Goal: Information Seeking & Learning: Learn about a topic

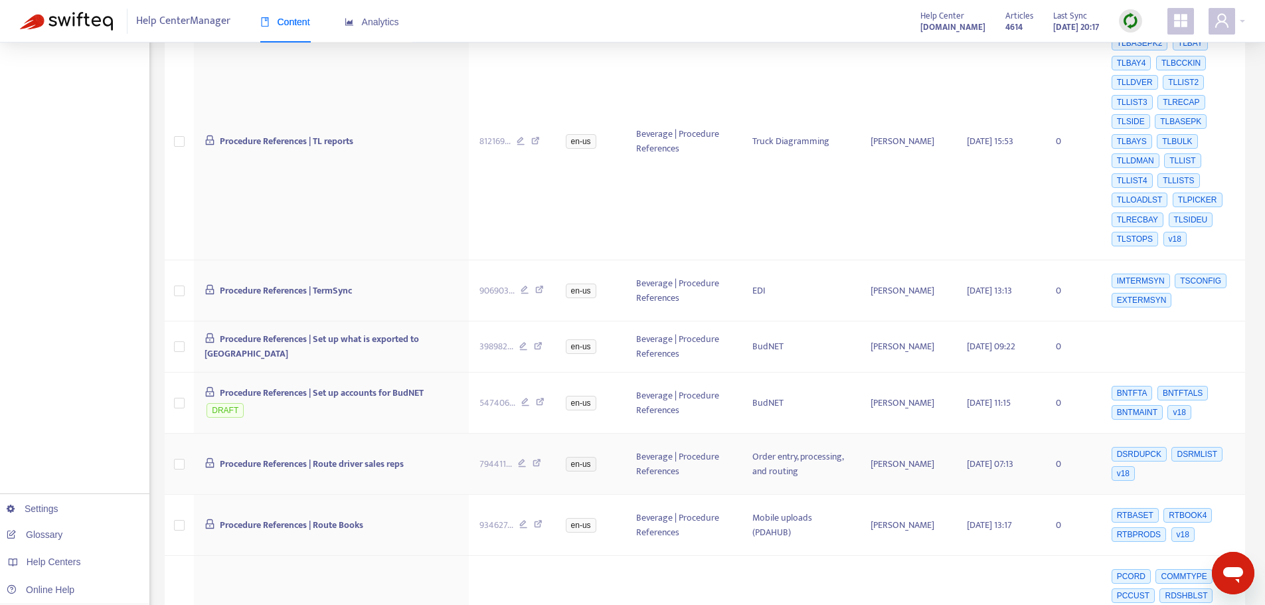
scroll to position [465, 0]
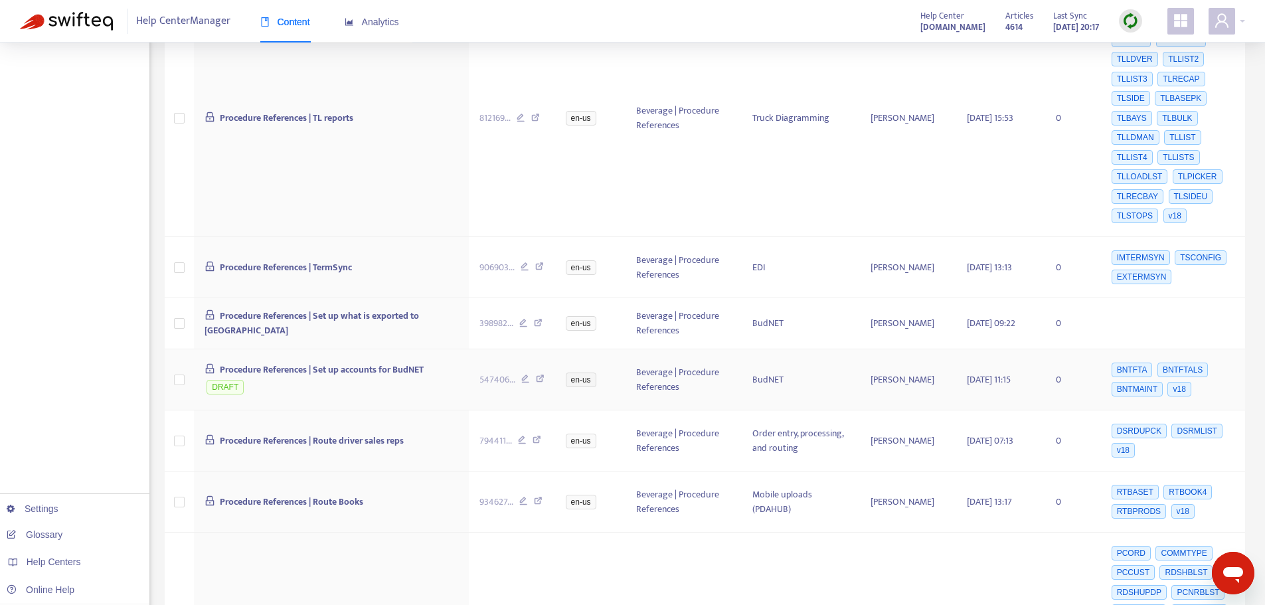
click at [541, 377] on icon at bounding box center [540, 381] width 9 height 12
click at [534, 442] on icon at bounding box center [537, 442] width 9 height 12
click at [540, 436] on icon at bounding box center [537, 442] width 9 height 12
click at [537, 499] on icon at bounding box center [538, 503] width 9 height 12
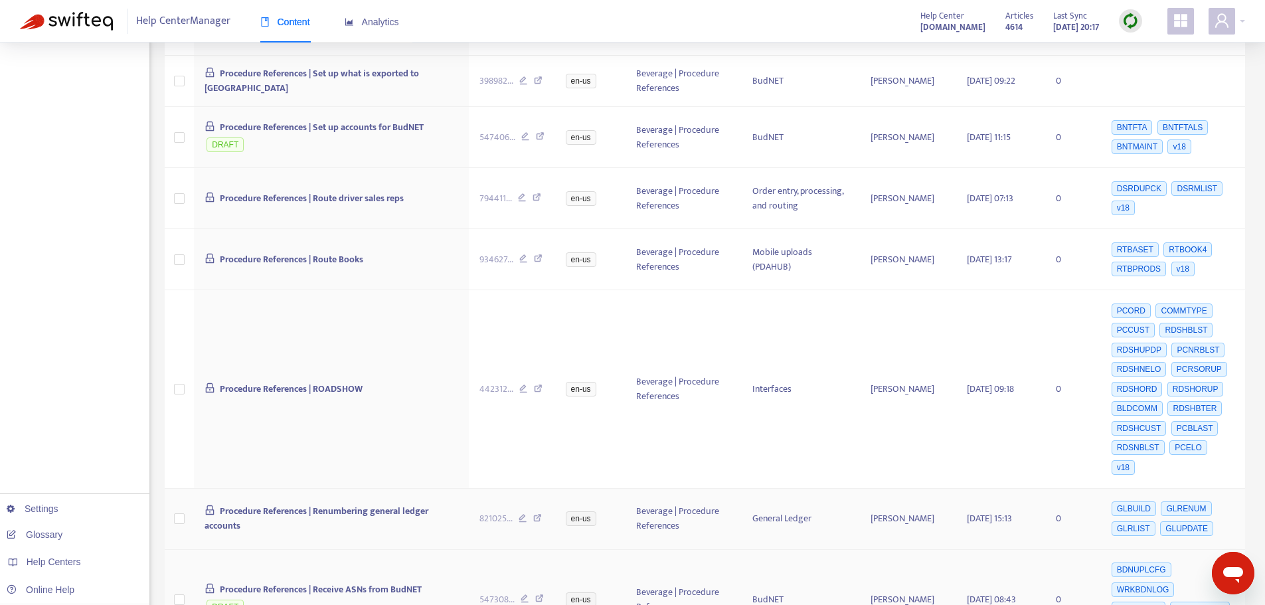
scroll to position [730, 0]
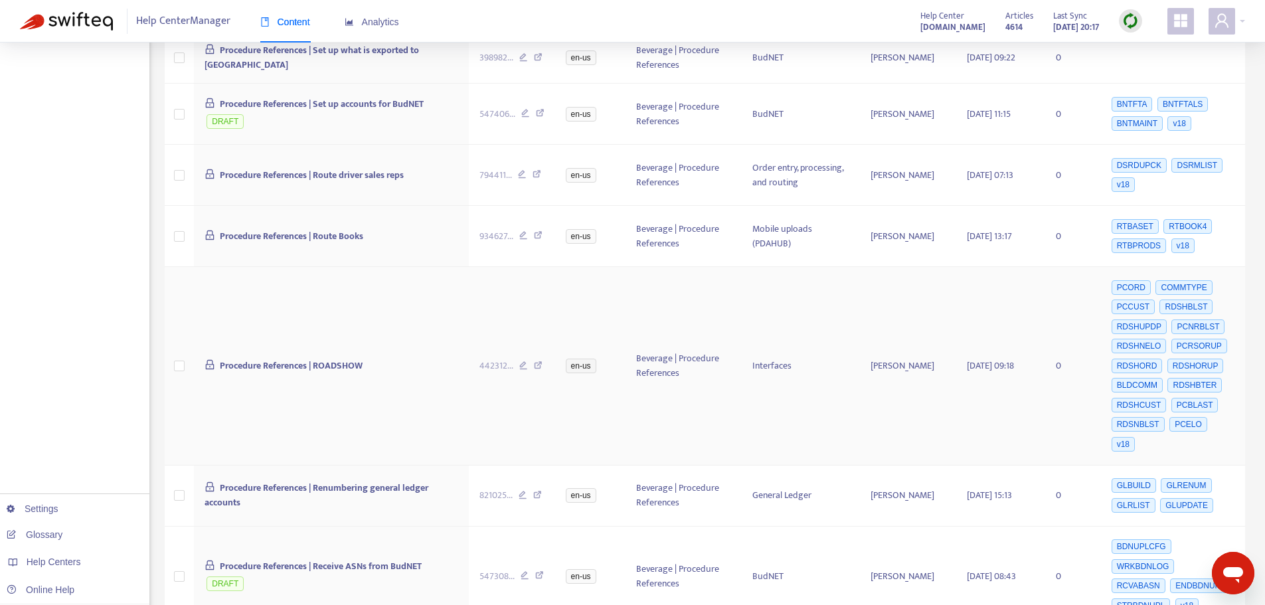
click at [537, 361] on icon at bounding box center [538, 367] width 9 height 12
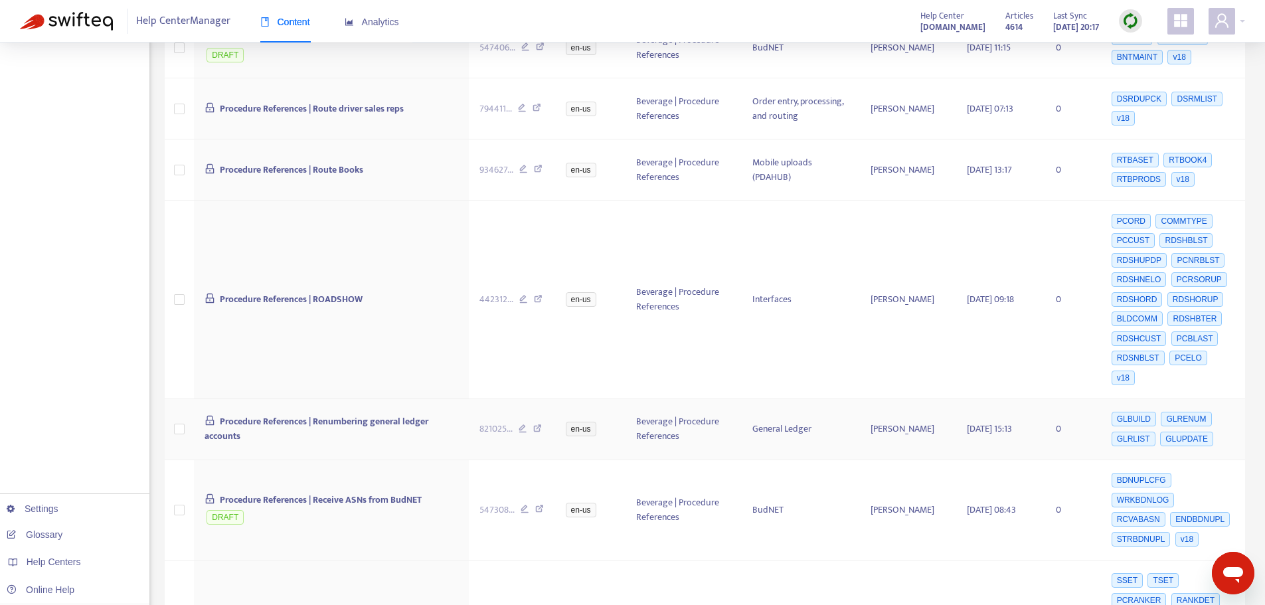
click at [538, 424] on icon at bounding box center [537, 430] width 9 height 12
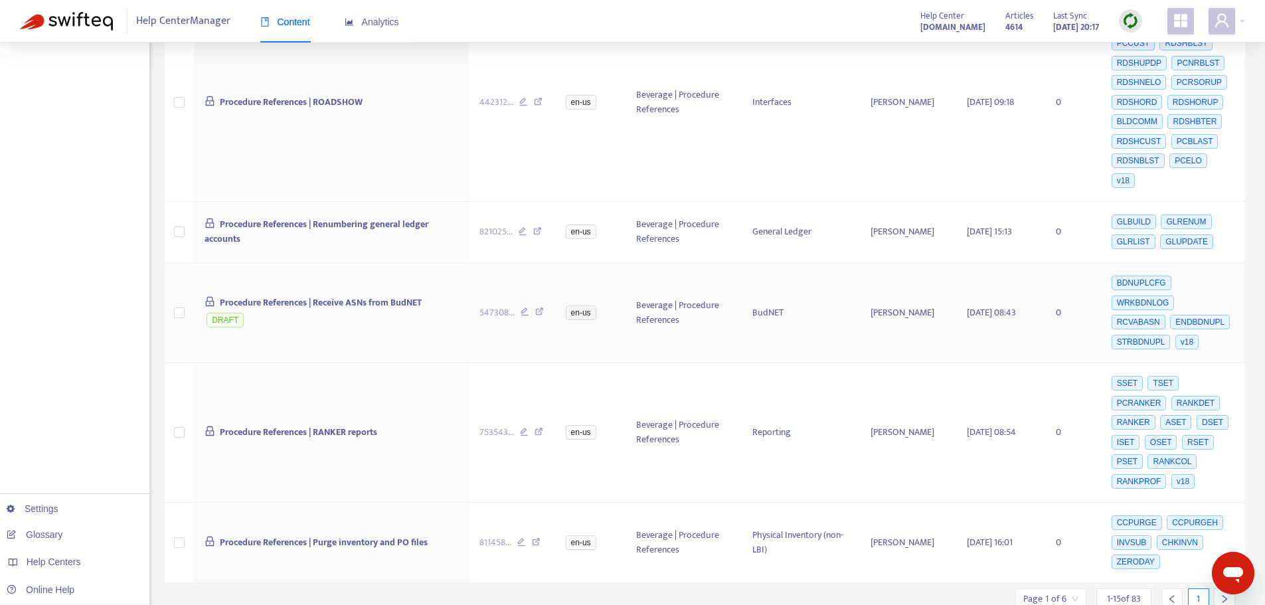
scroll to position [996, 0]
click at [539, 305] on icon at bounding box center [539, 311] width 9 height 12
click at [537, 426] on icon at bounding box center [539, 432] width 9 height 12
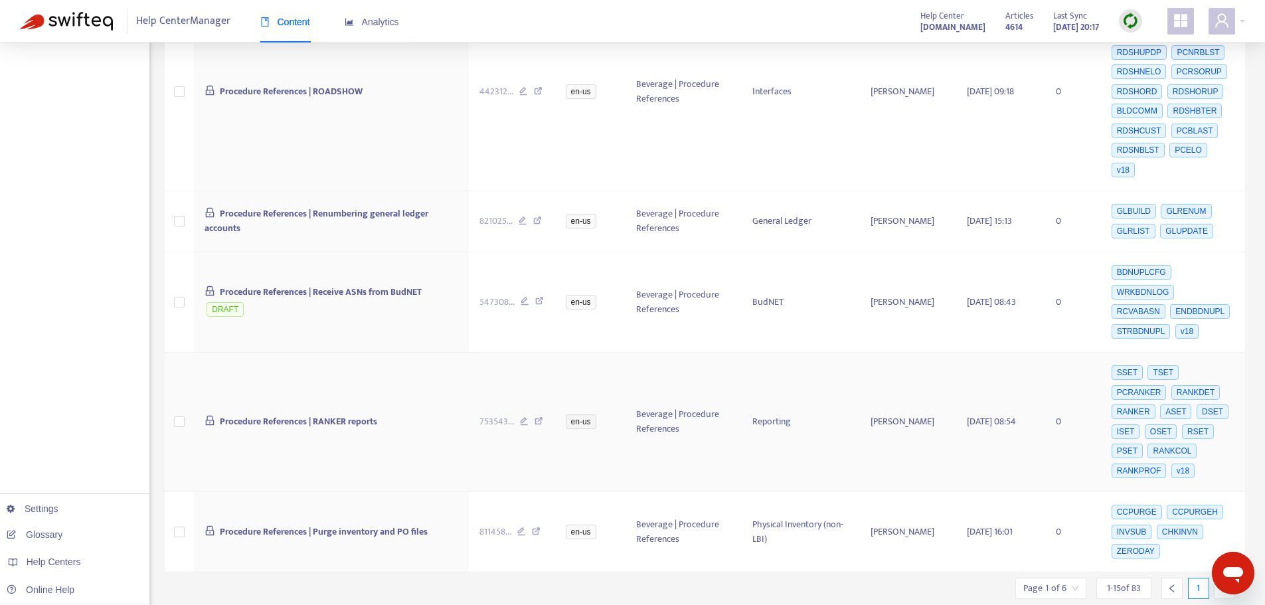
scroll to position [1007, 0]
click at [536, 525] on icon at bounding box center [536, 531] width 9 height 12
click at [1223, 582] on icon "right" at bounding box center [1225, 586] width 5 height 8
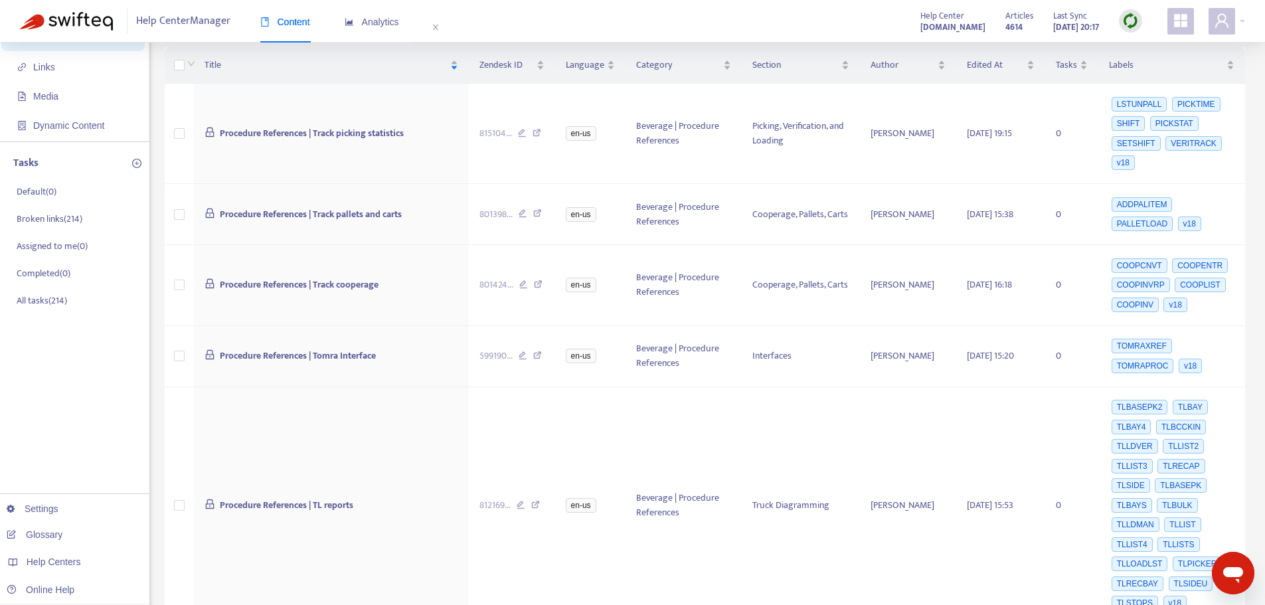
scroll to position [0, 0]
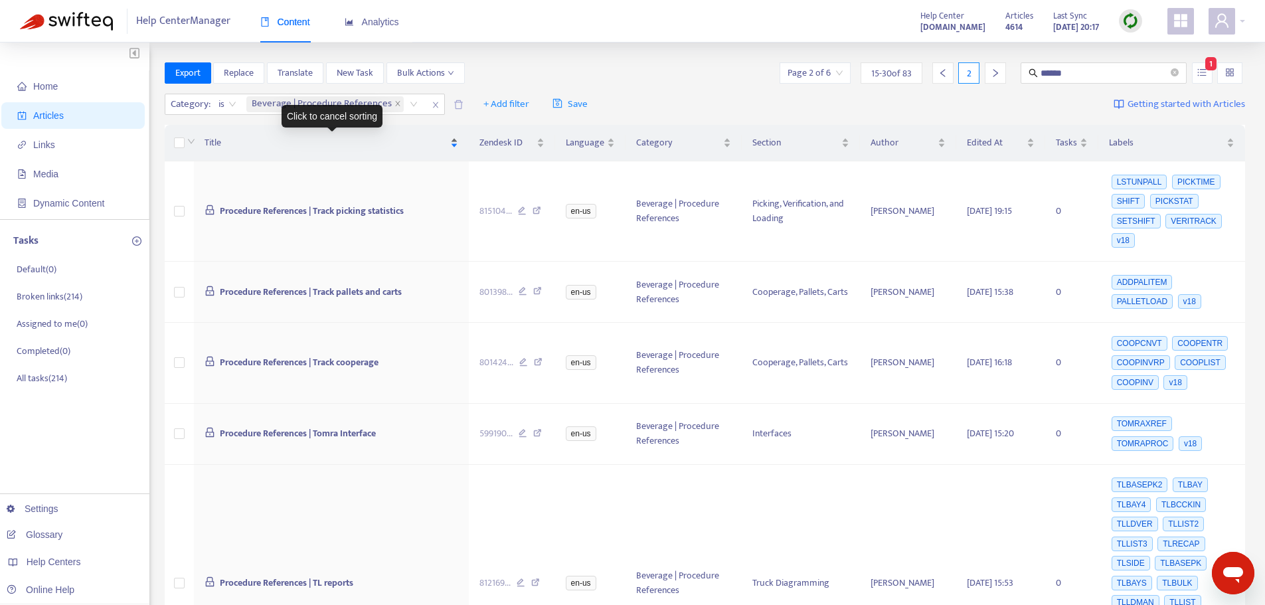
click at [454, 141] on div "Title" at bounding box center [332, 142] width 254 height 15
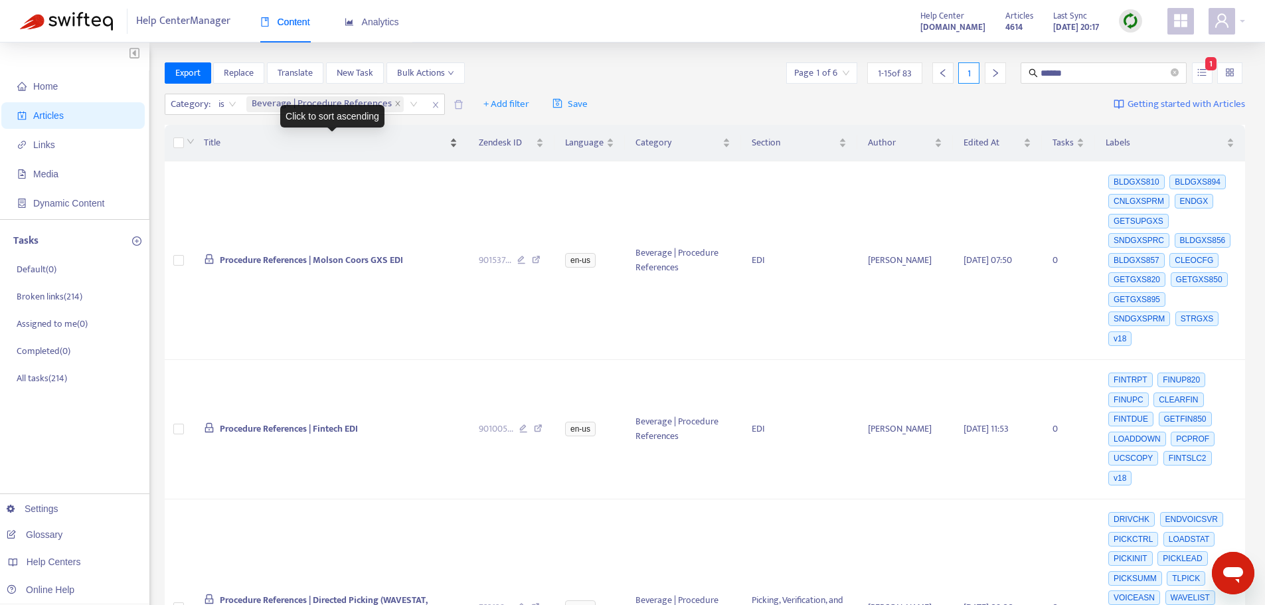
click at [456, 141] on div "Title" at bounding box center [331, 142] width 254 height 15
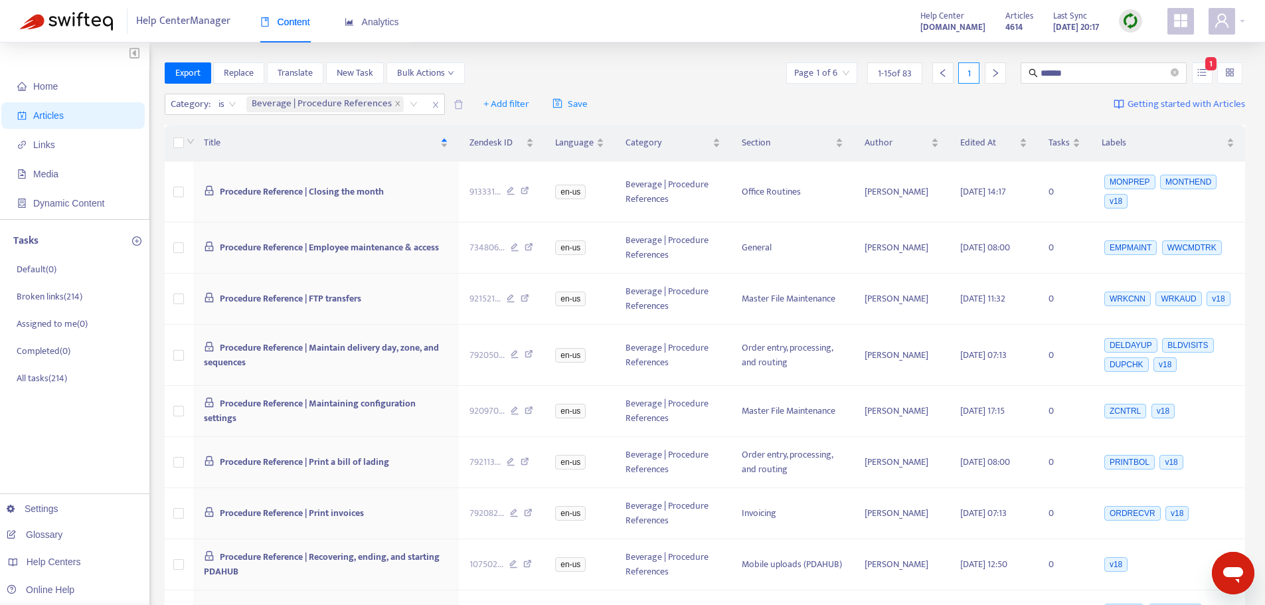
click at [997, 72] on icon "right" at bounding box center [995, 72] width 9 height 9
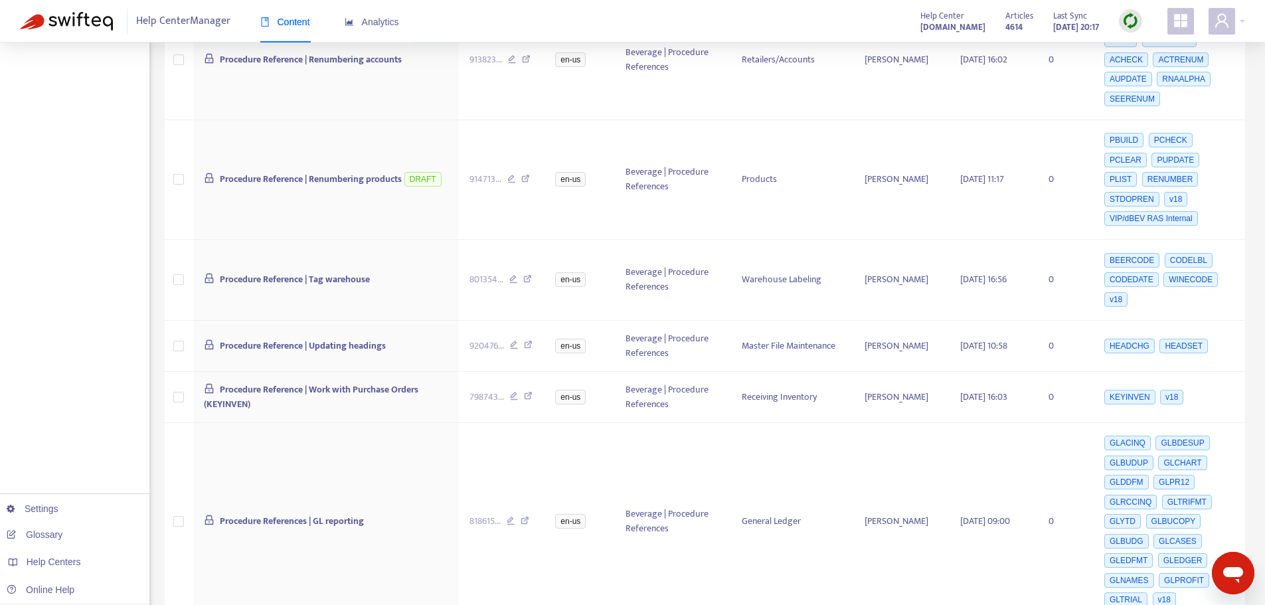
scroll to position [820, 0]
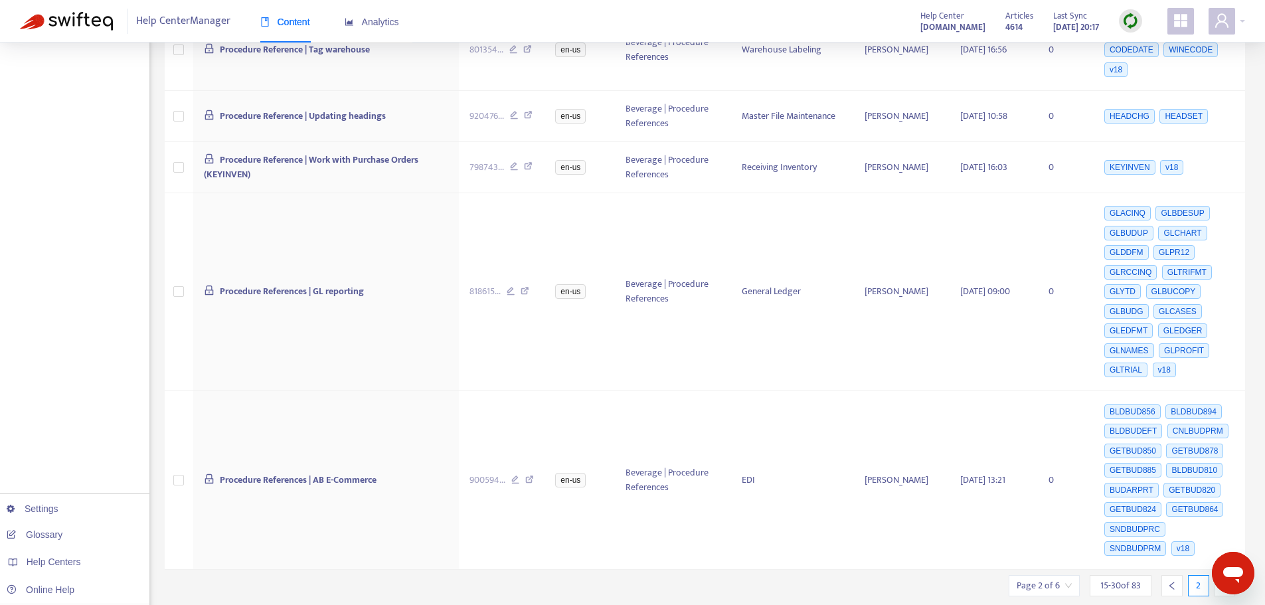
click at [1202, 575] on div "2" at bounding box center [1198, 585] width 21 height 21
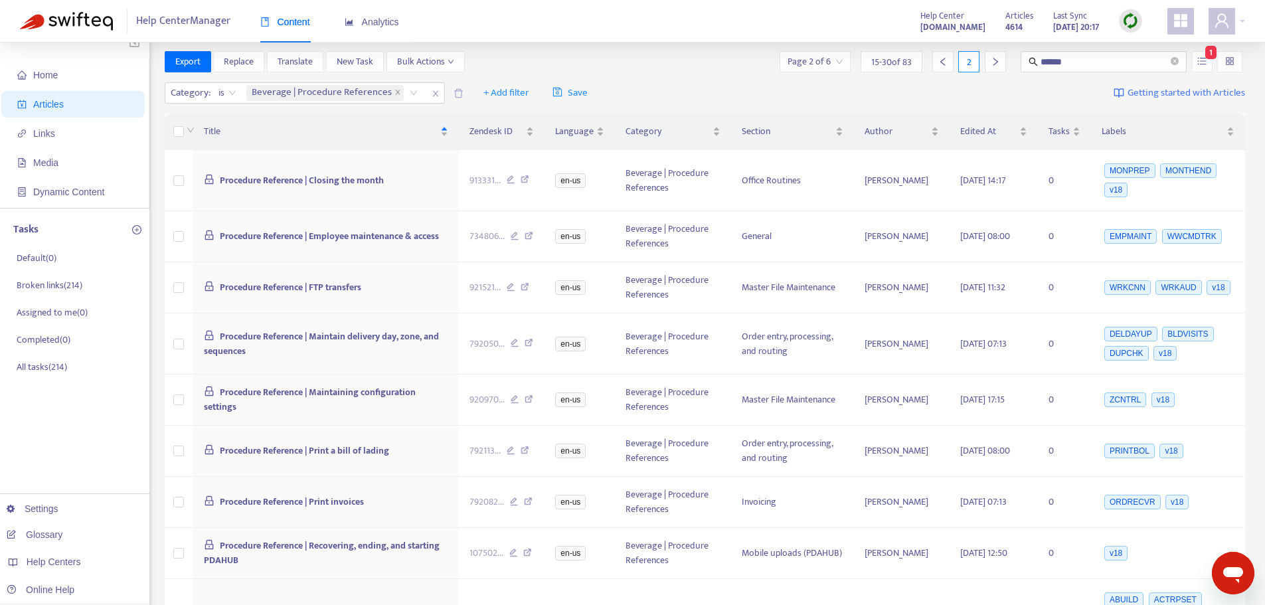
scroll to position [0, 0]
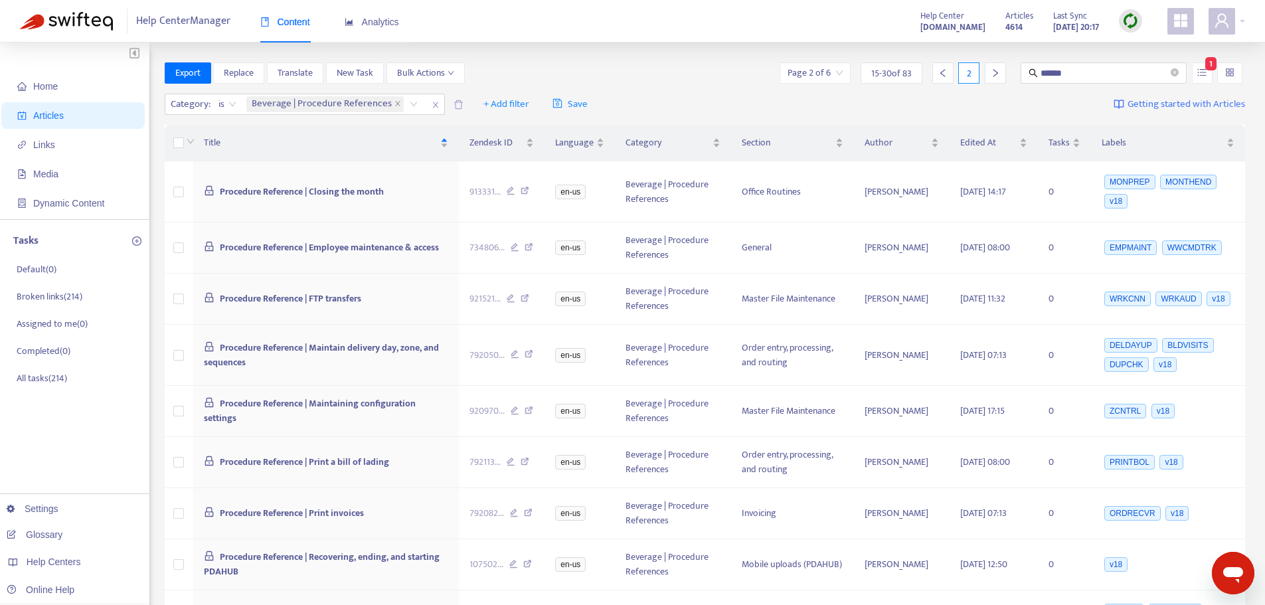
click at [904, 69] on span "15 - 30 of 83" at bounding box center [891, 73] width 41 height 14
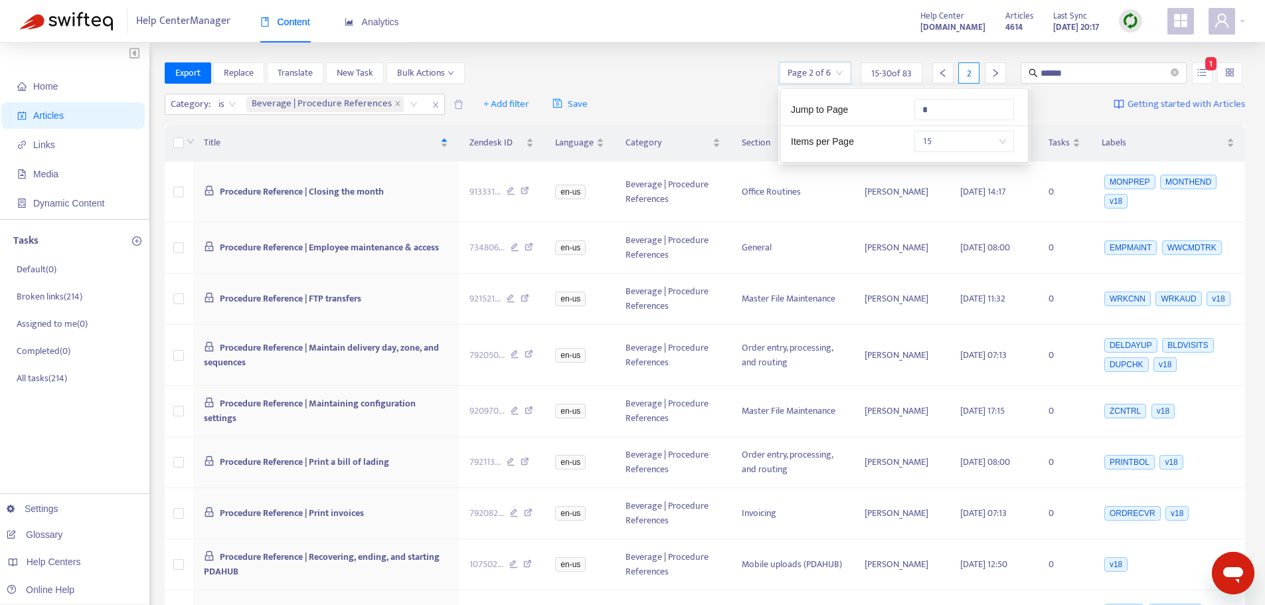
click at [825, 77] on input "search" at bounding box center [815, 73] width 55 height 20
click at [950, 140] on span "15" at bounding box center [964, 141] width 84 height 20
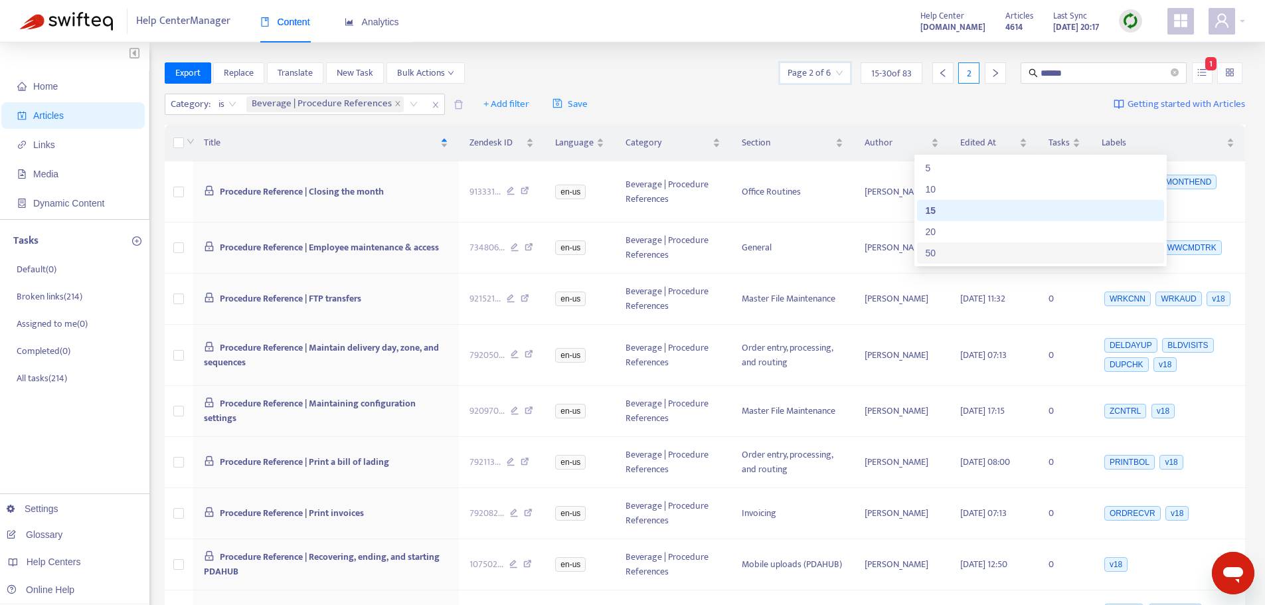
click at [968, 253] on div "50" at bounding box center [1040, 253] width 231 height 15
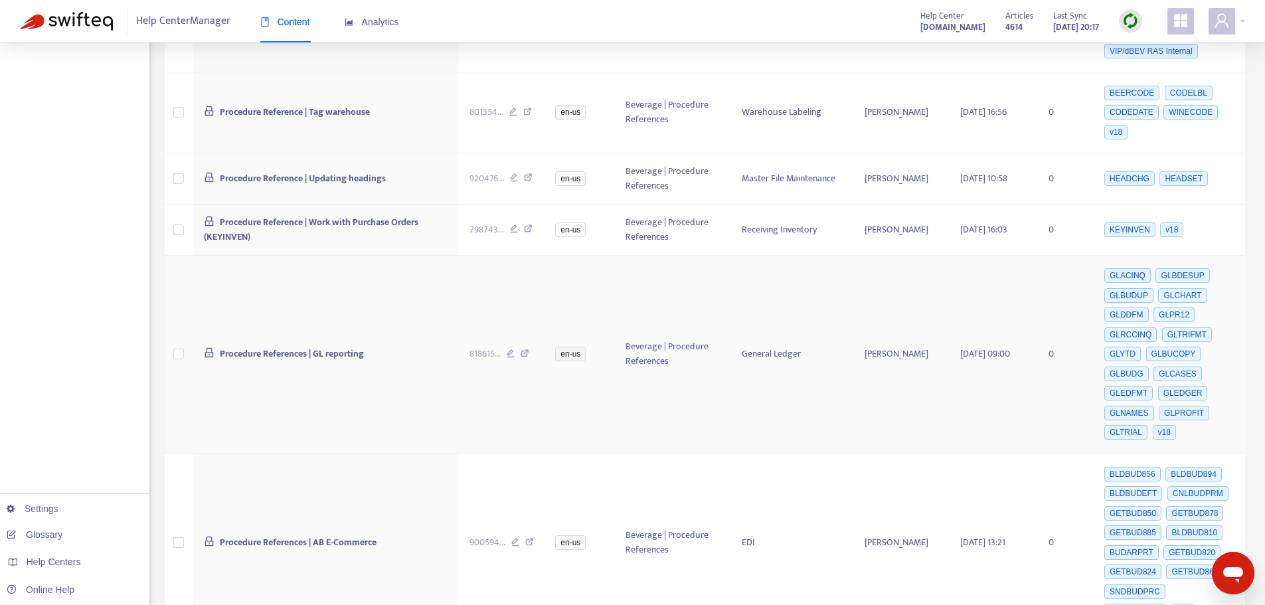
scroll to position [820, 0]
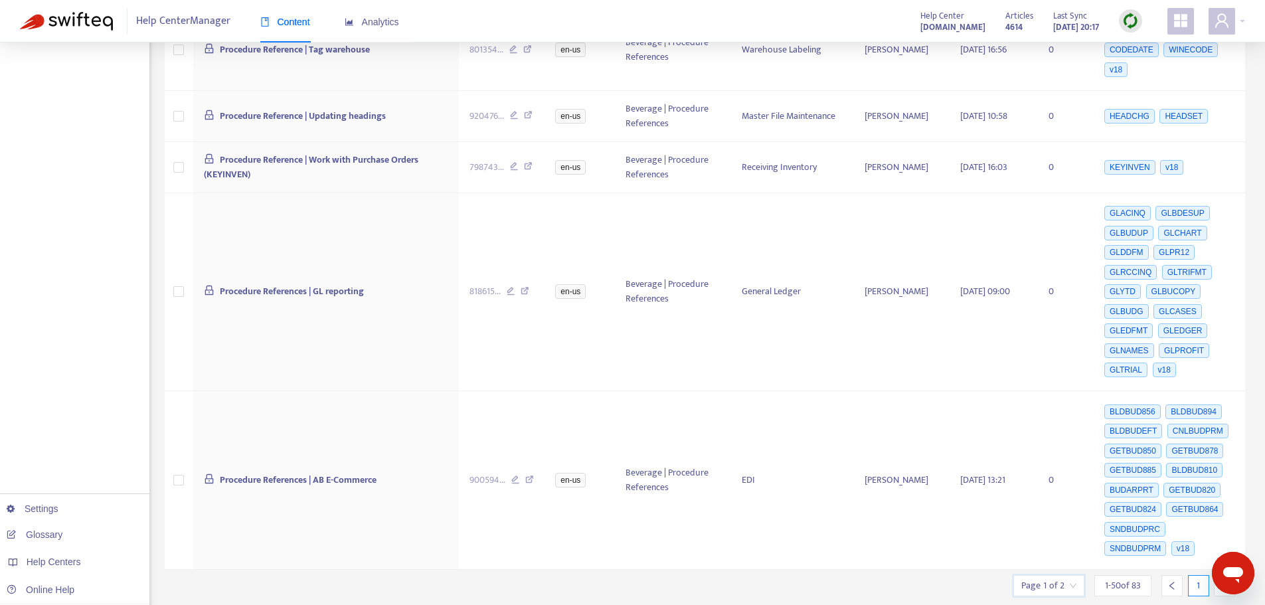
click at [1059, 576] on input "search" at bounding box center [1048, 586] width 55 height 20
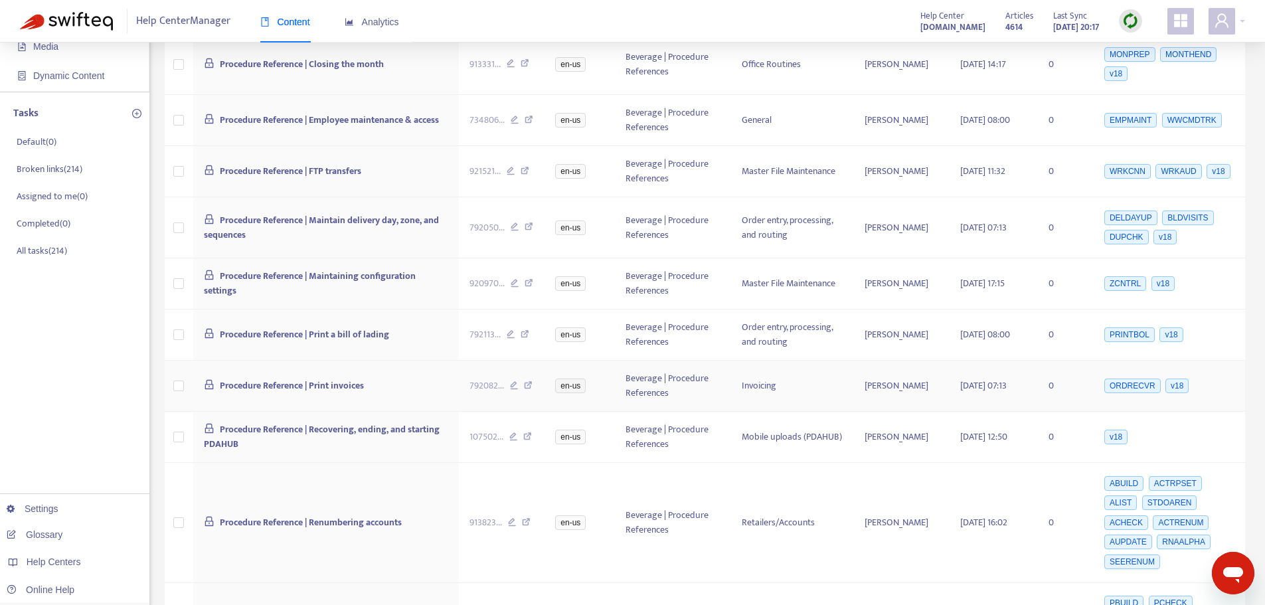
scroll to position [0, 0]
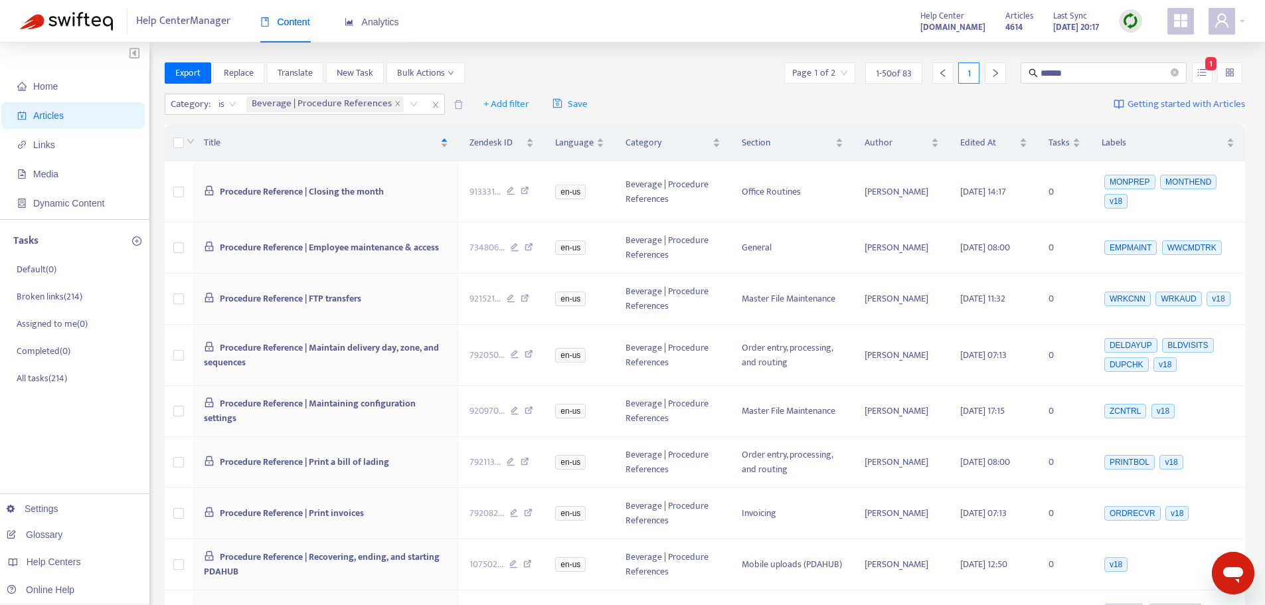
click at [985, 70] on div at bounding box center [995, 72] width 21 height 21
click at [998, 72] on icon "right" at bounding box center [995, 72] width 9 height 9
click at [942, 66] on div at bounding box center [942, 72] width 21 height 21
click at [1001, 78] on div at bounding box center [995, 72] width 21 height 21
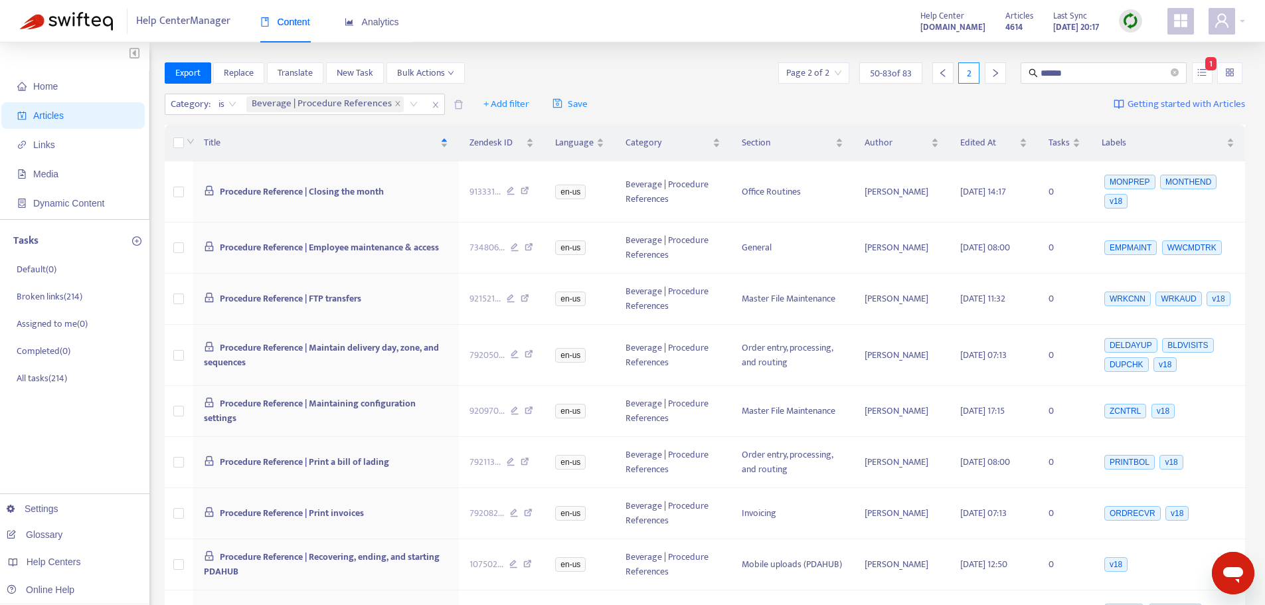
click at [940, 73] on icon "left" at bounding box center [942, 73] width 5 height 8
click at [445, 139] on div "Title" at bounding box center [326, 142] width 244 height 15
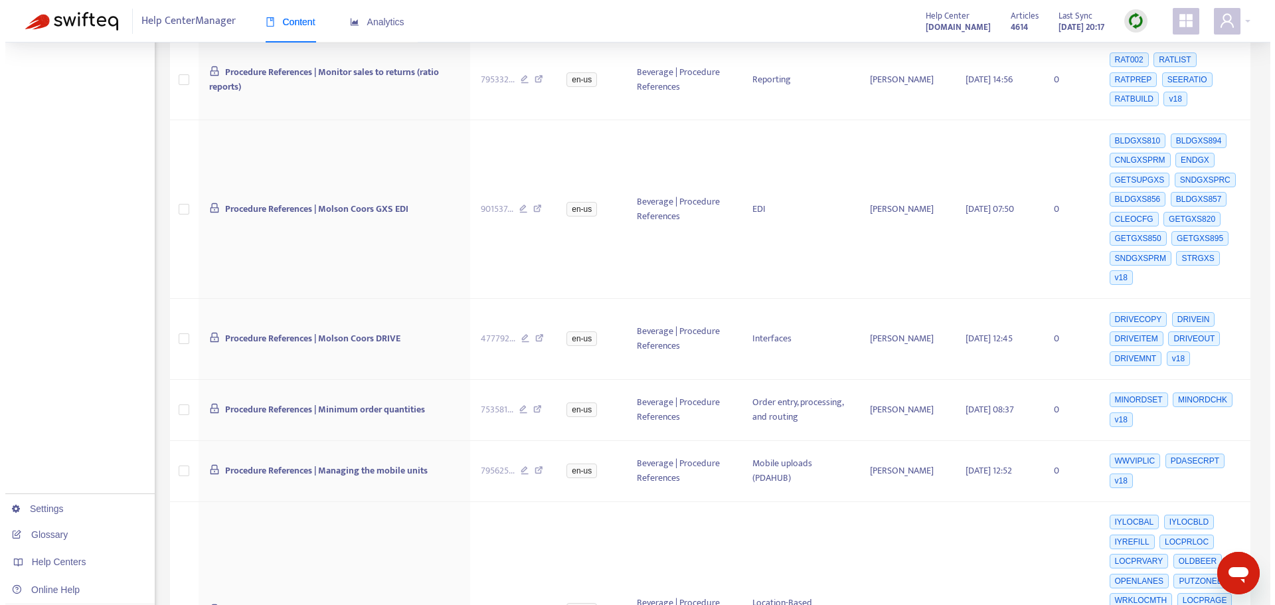
scroll to position [4027, 0]
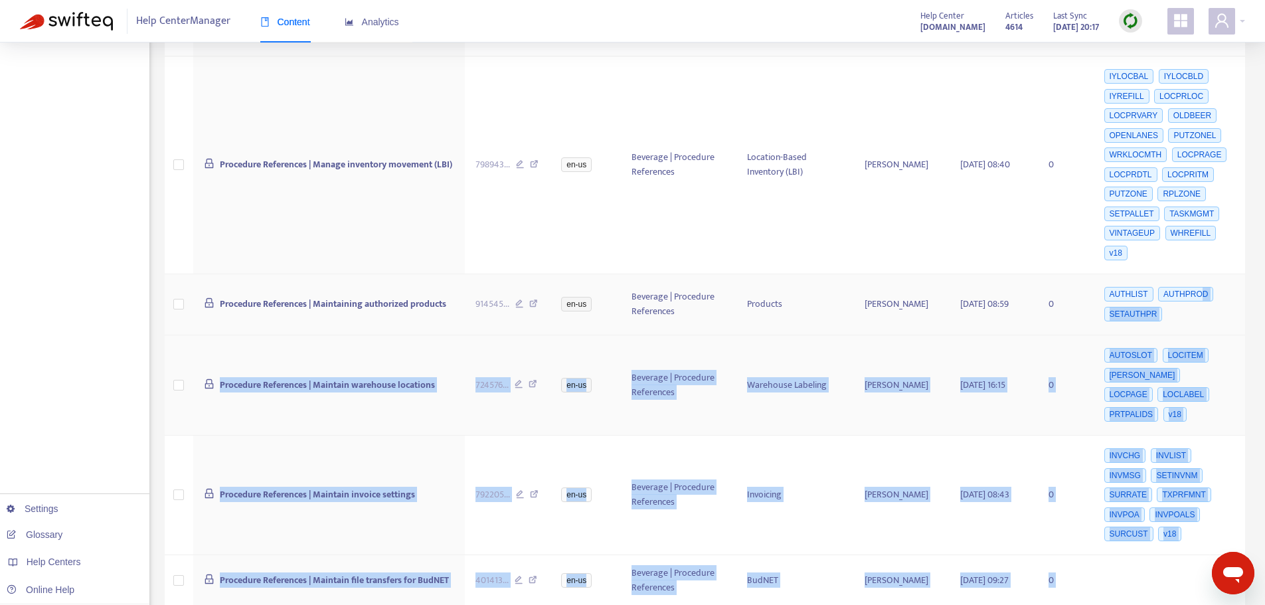
drag, startPoint x: 1264, startPoint y: 545, endPoint x: 1198, endPoint y: 177, distance: 374.5
click at [1240, 436] on td "INVCHG INVLIST INVMSG SETINVNM SURRATE TXPRFMNT INVPOA INVPOALS SURCUST v18" at bounding box center [1168, 496] width 154 height 120
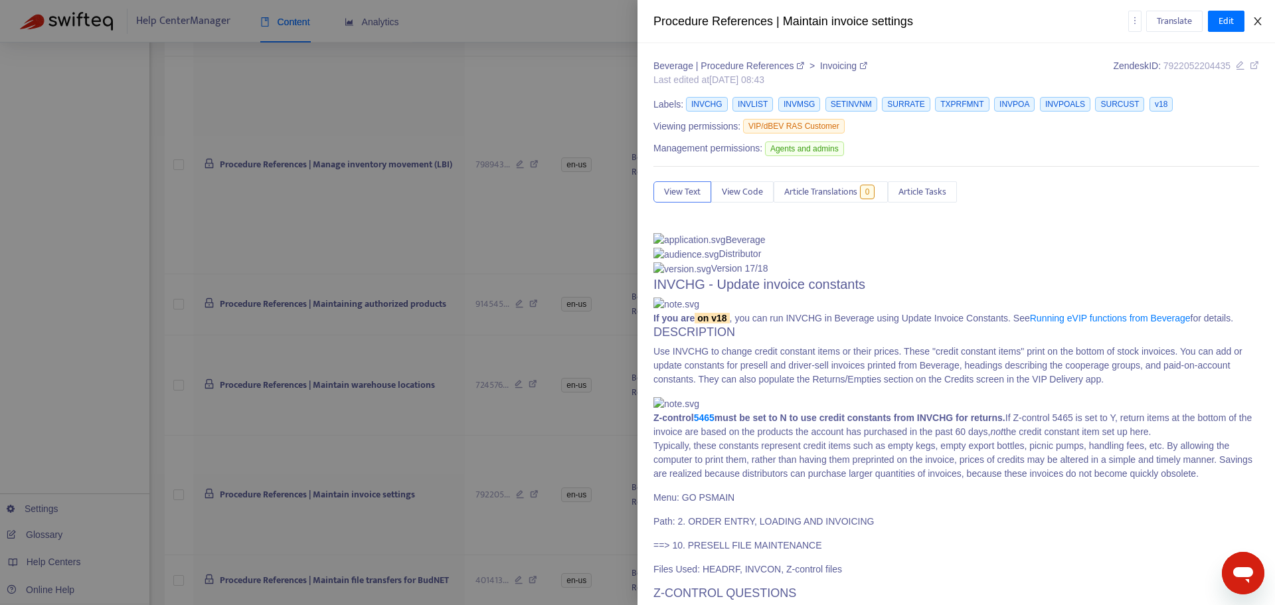
click at [1257, 23] on icon "close" at bounding box center [1257, 21] width 7 height 8
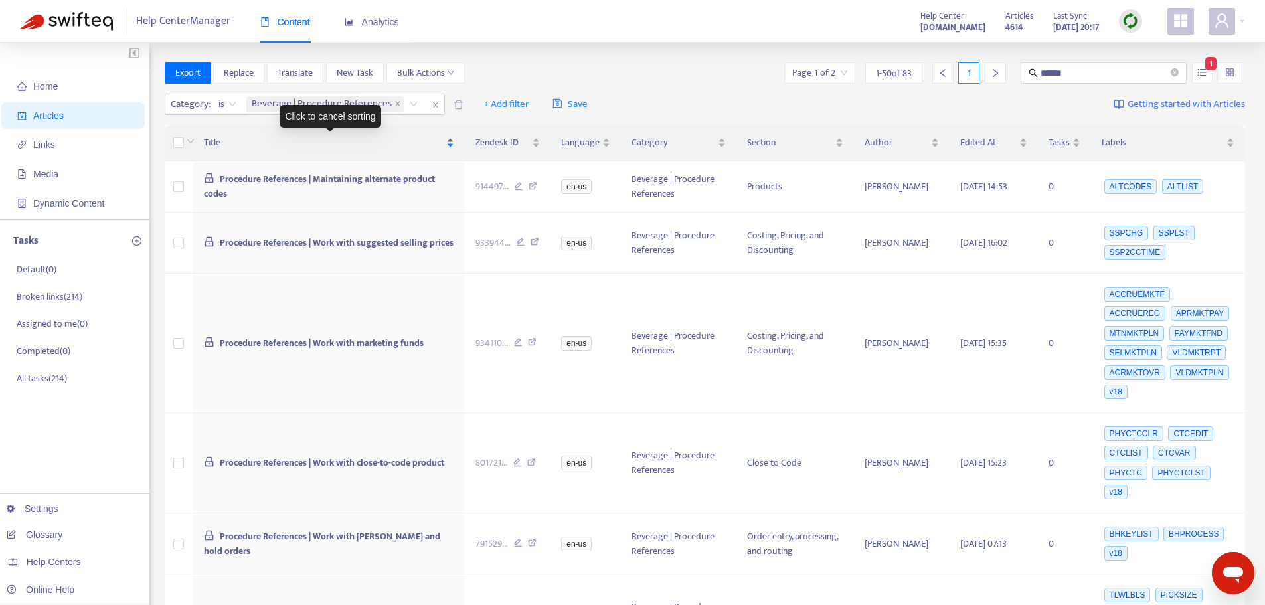
click at [446, 142] on div "Title" at bounding box center [329, 142] width 250 height 15
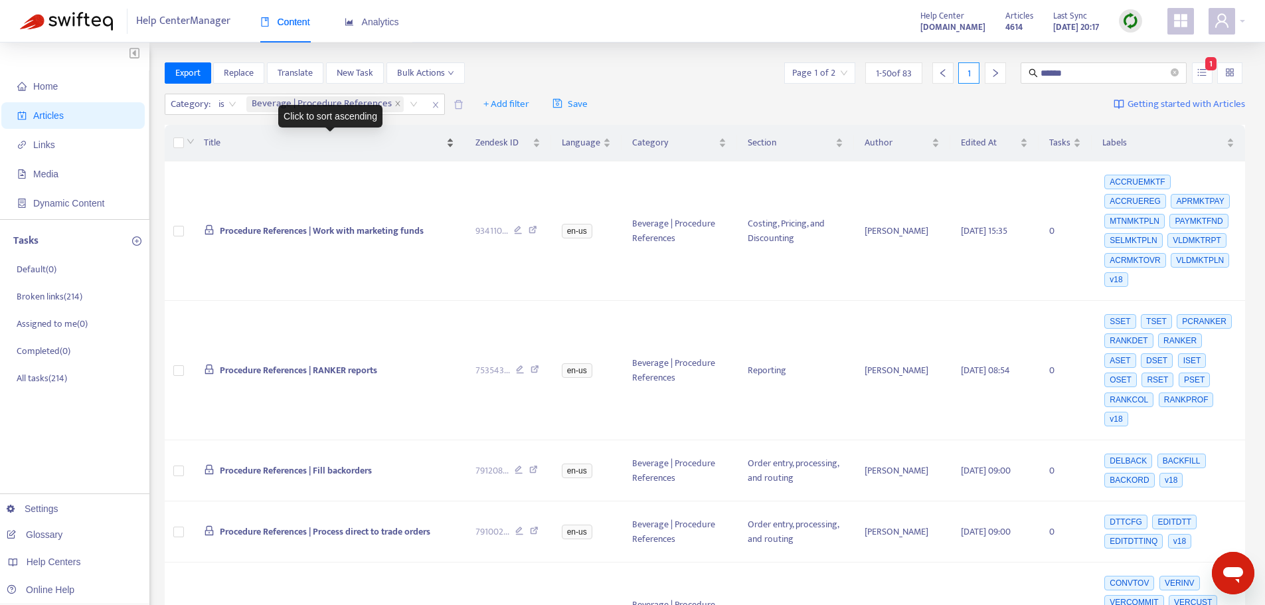
click at [446, 141] on div "Title" at bounding box center [329, 142] width 250 height 15
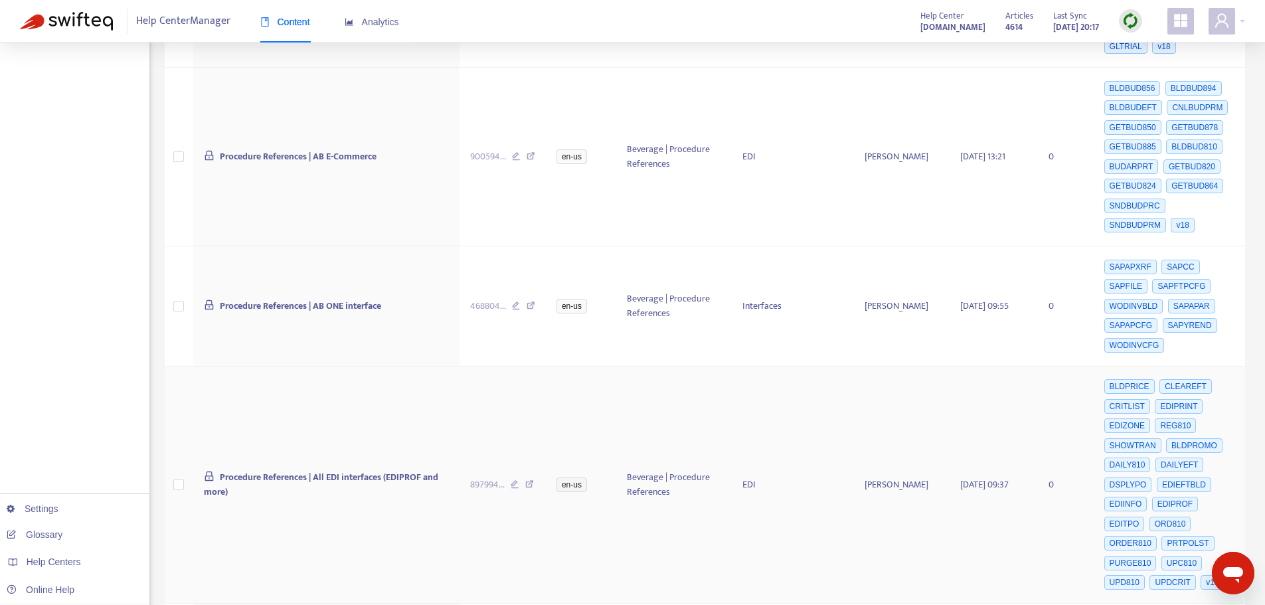
scroll to position [1129, 0]
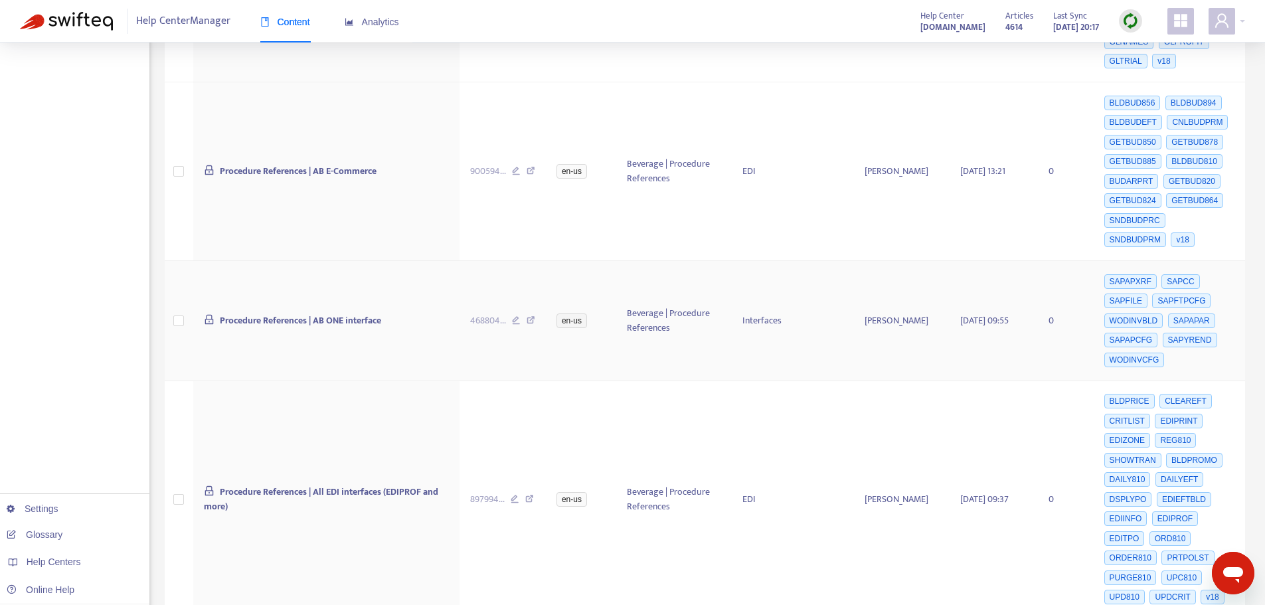
click at [533, 316] on icon at bounding box center [531, 322] width 9 height 12
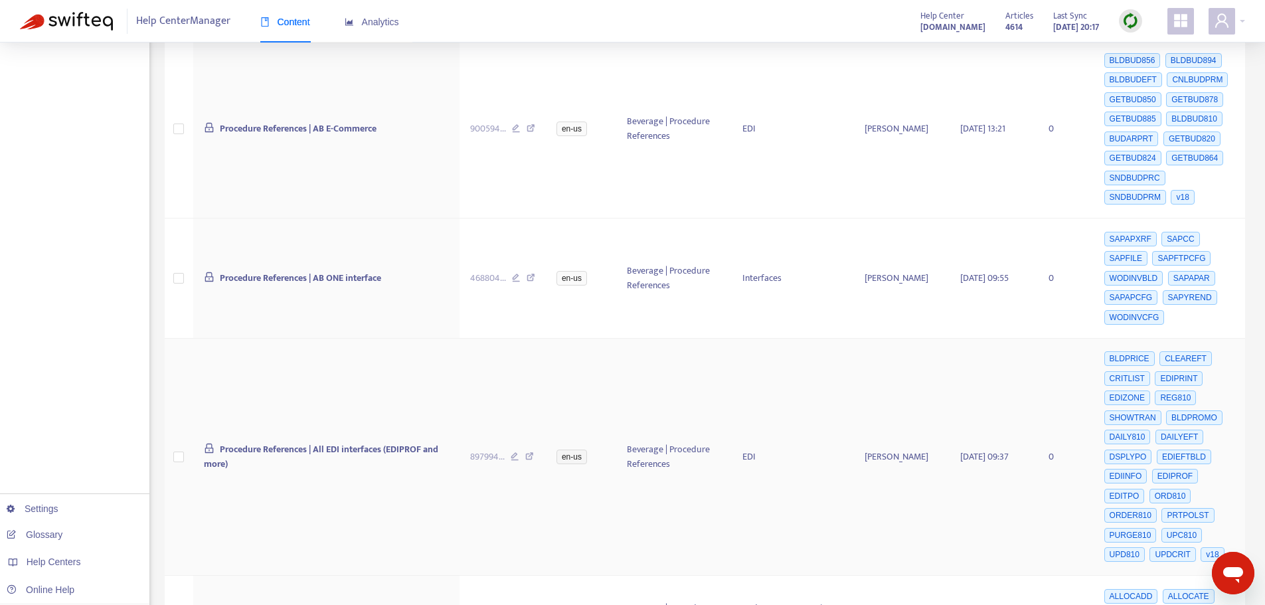
scroll to position [1195, 0]
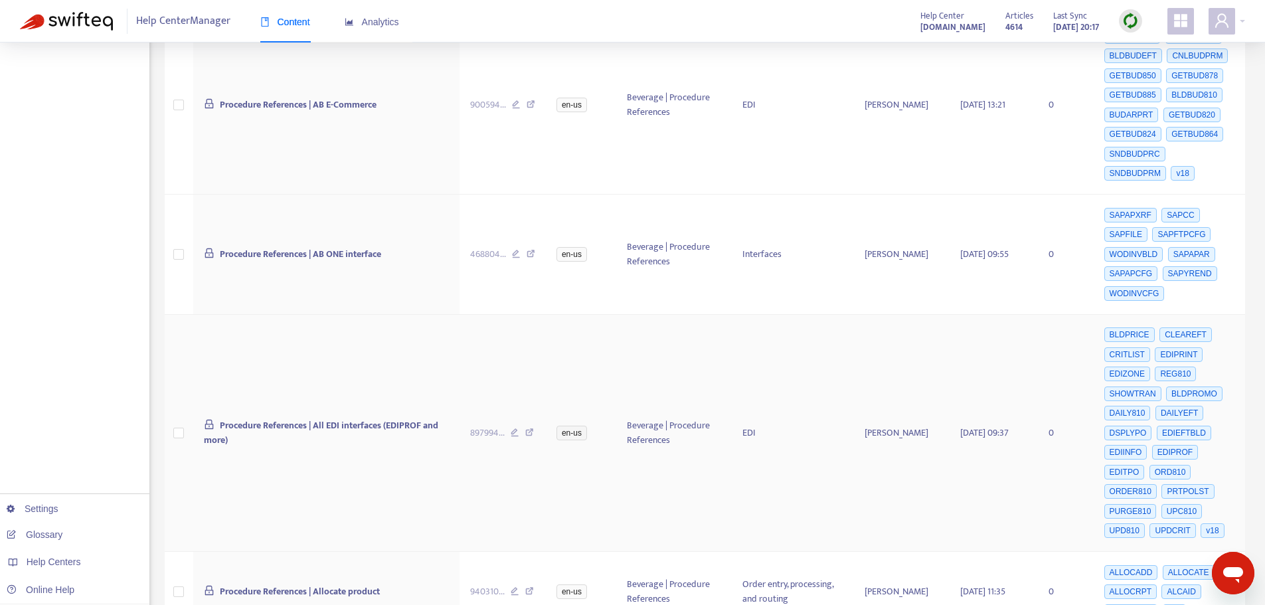
click at [533, 428] on icon at bounding box center [529, 434] width 9 height 12
click at [531, 428] on icon at bounding box center [529, 434] width 9 height 12
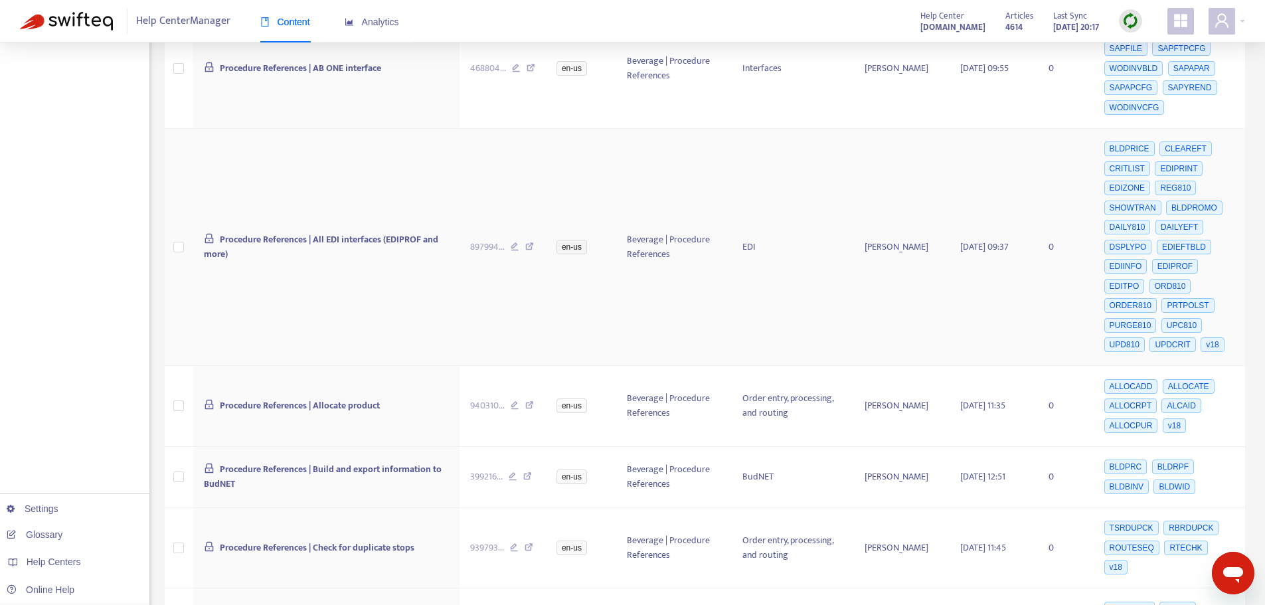
scroll to position [1395, 0]
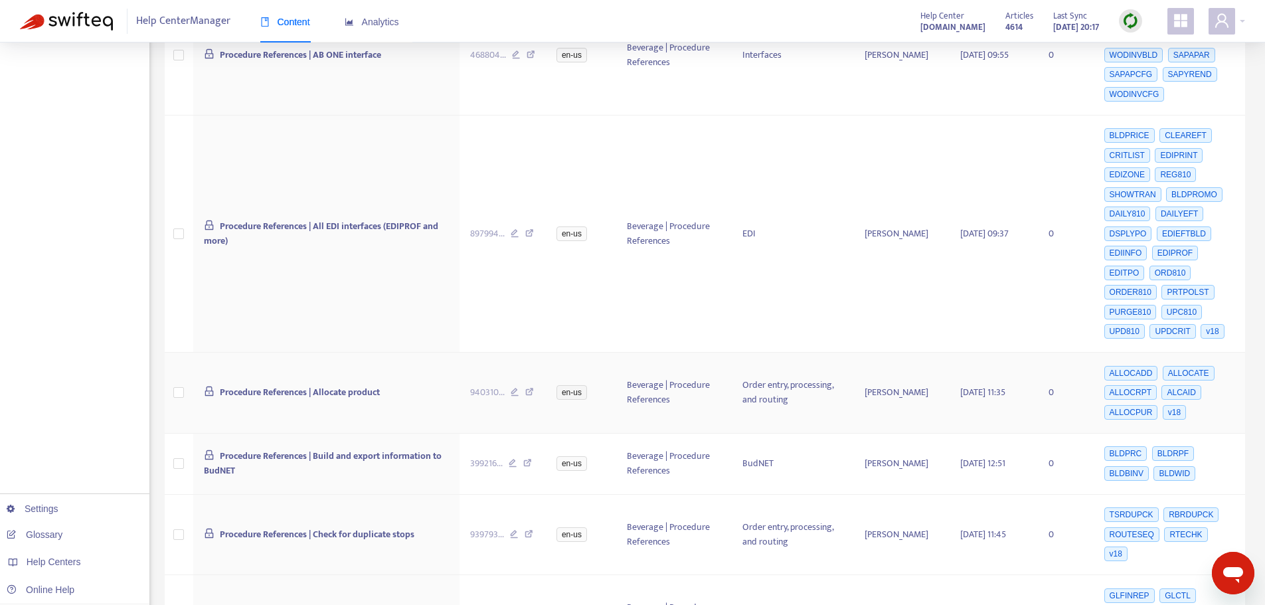
click at [533, 388] on icon at bounding box center [529, 394] width 9 height 12
click at [531, 459] on icon at bounding box center [527, 465] width 9 height 12
click at [529, 459] on icon at bounding box center [527, 465] width 9 height 12
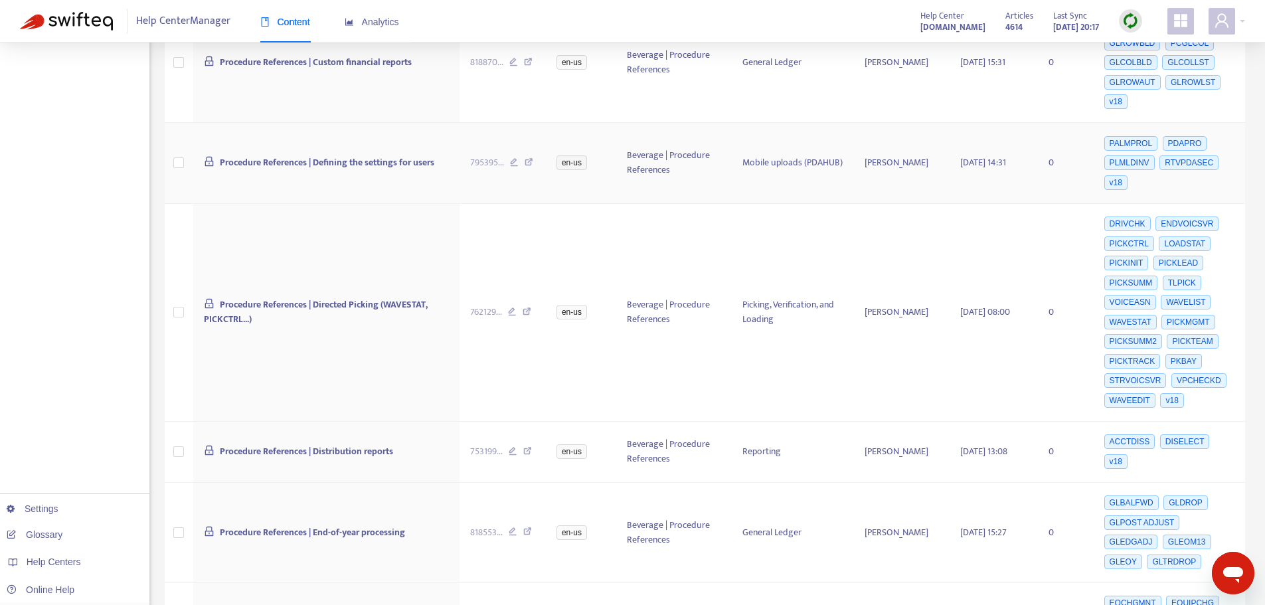
scroll to position [0, 0]
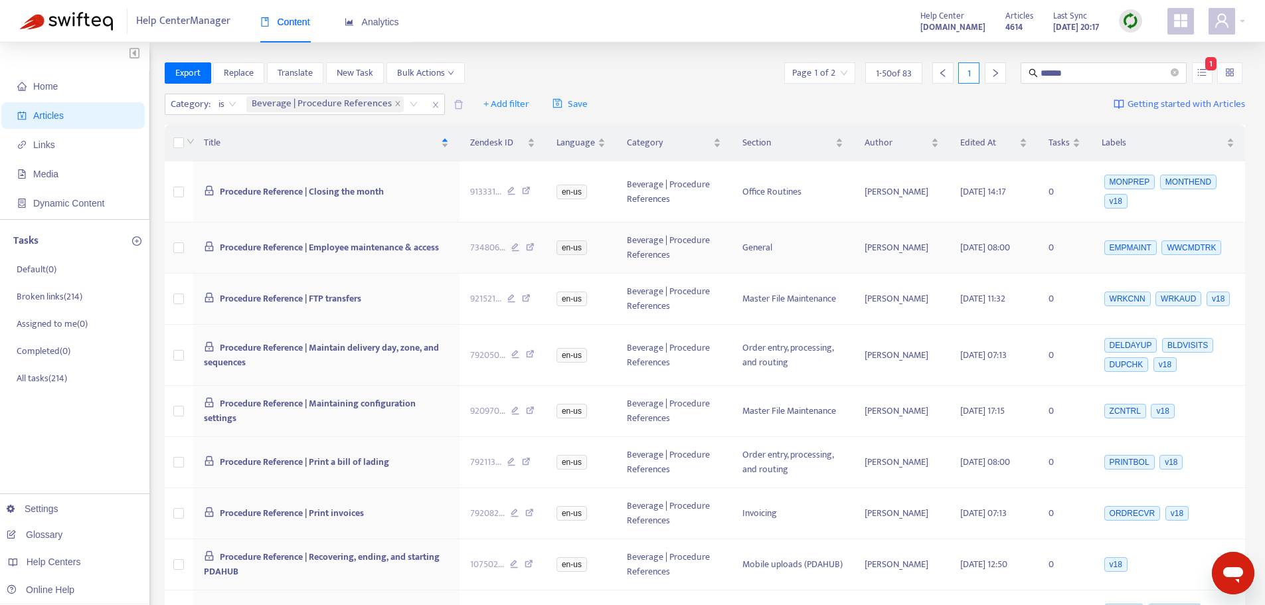
click at [533, 246] on icon at bounding box center [530, 249] width 9 height 12
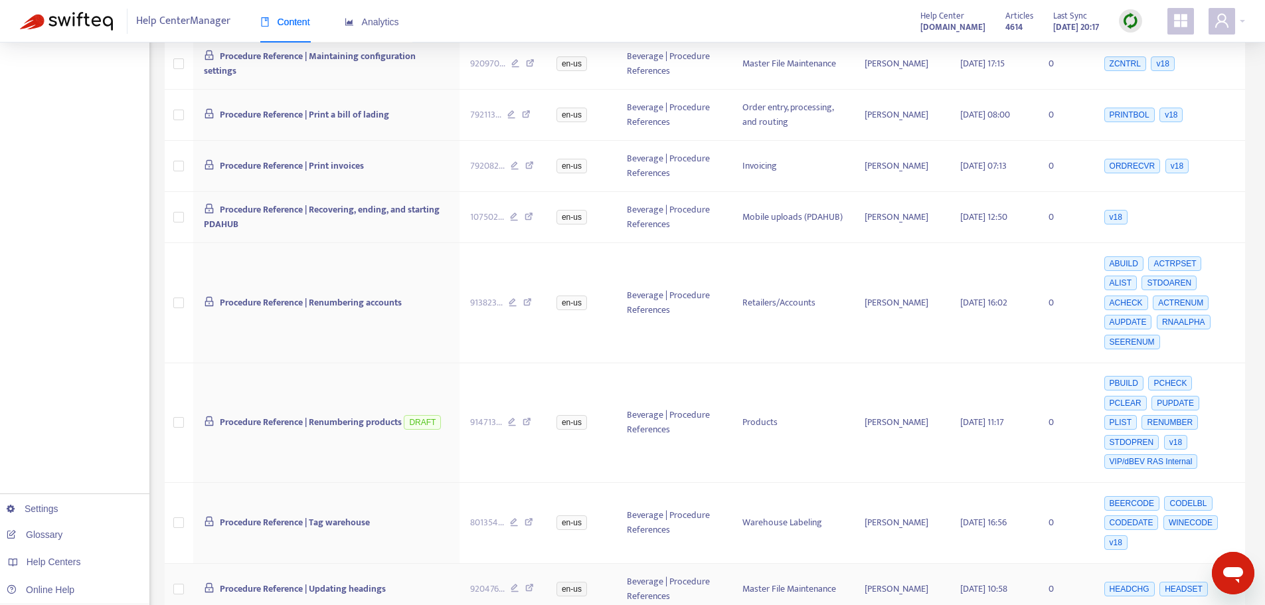
click at [532, 584] on icon at bounding box center [529, 590] width 9 height 12
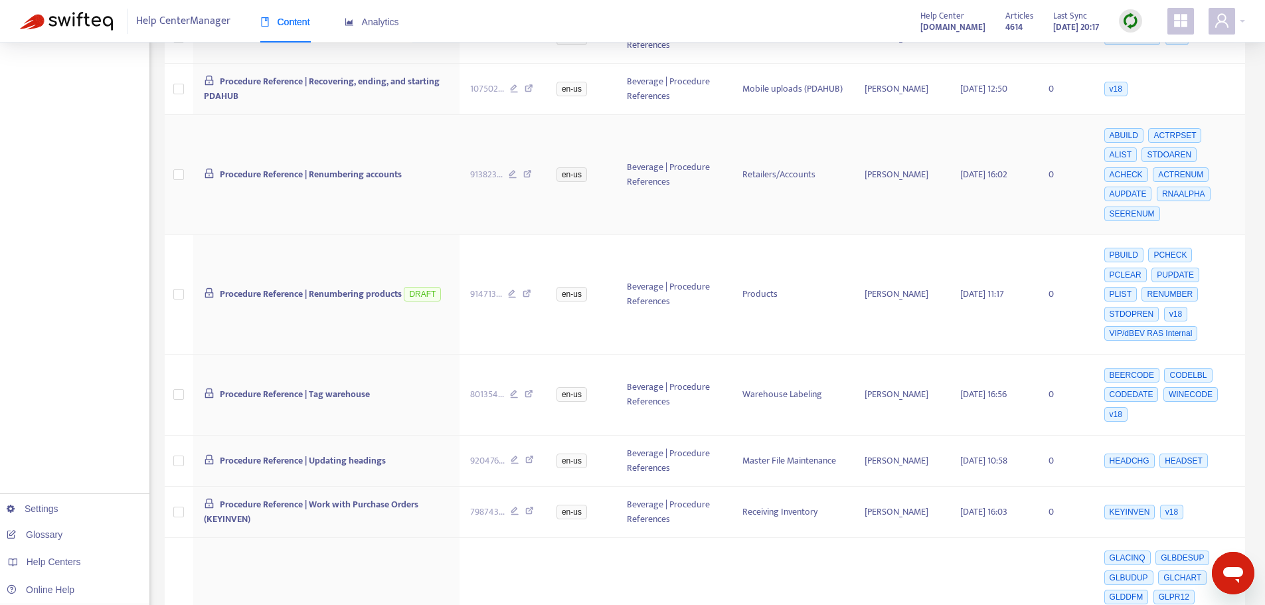
scroll to position [480, 0]
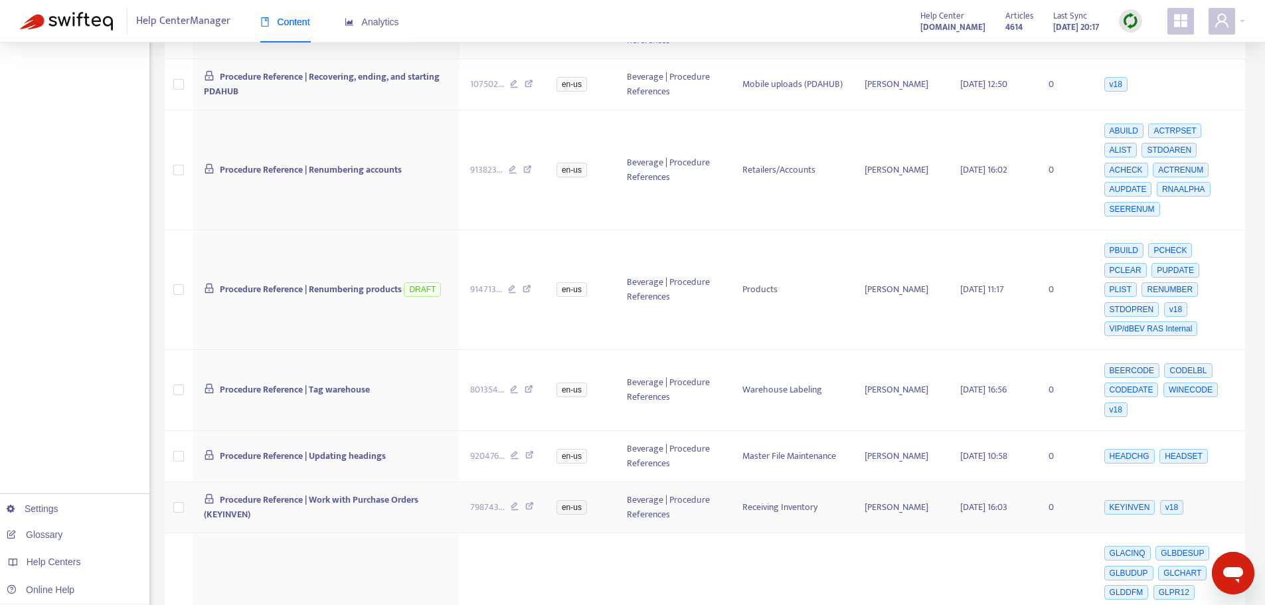
click at [534, 502] on icon at bounding box center [529, 508] width 9 height 12
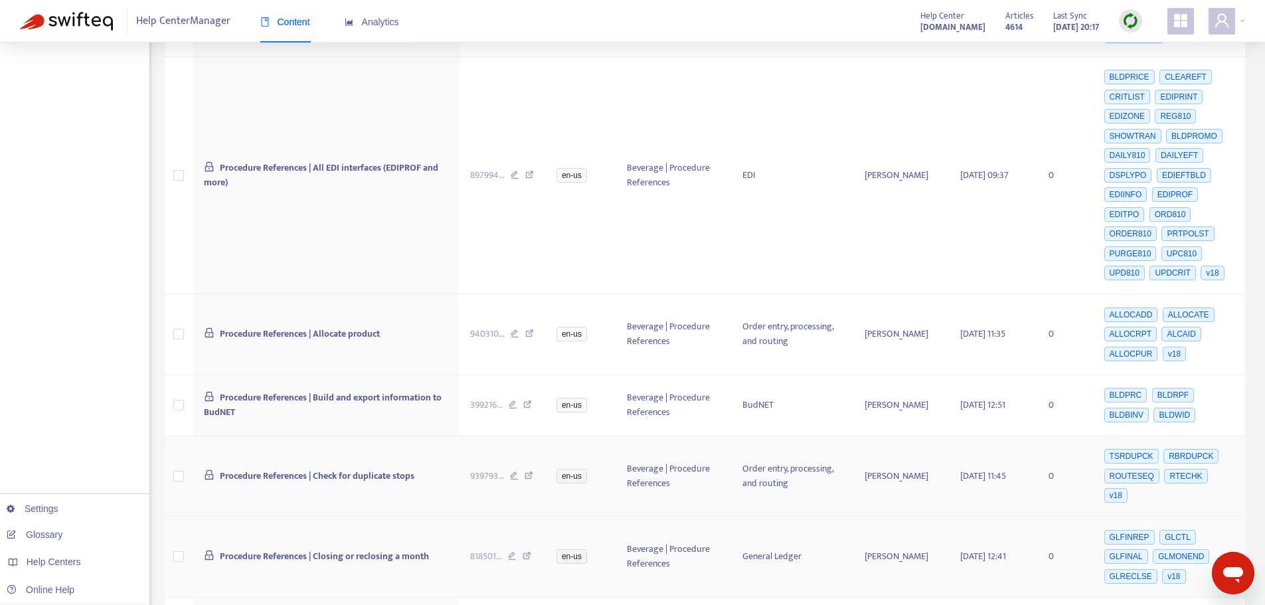
scroll to position [1476, 0]
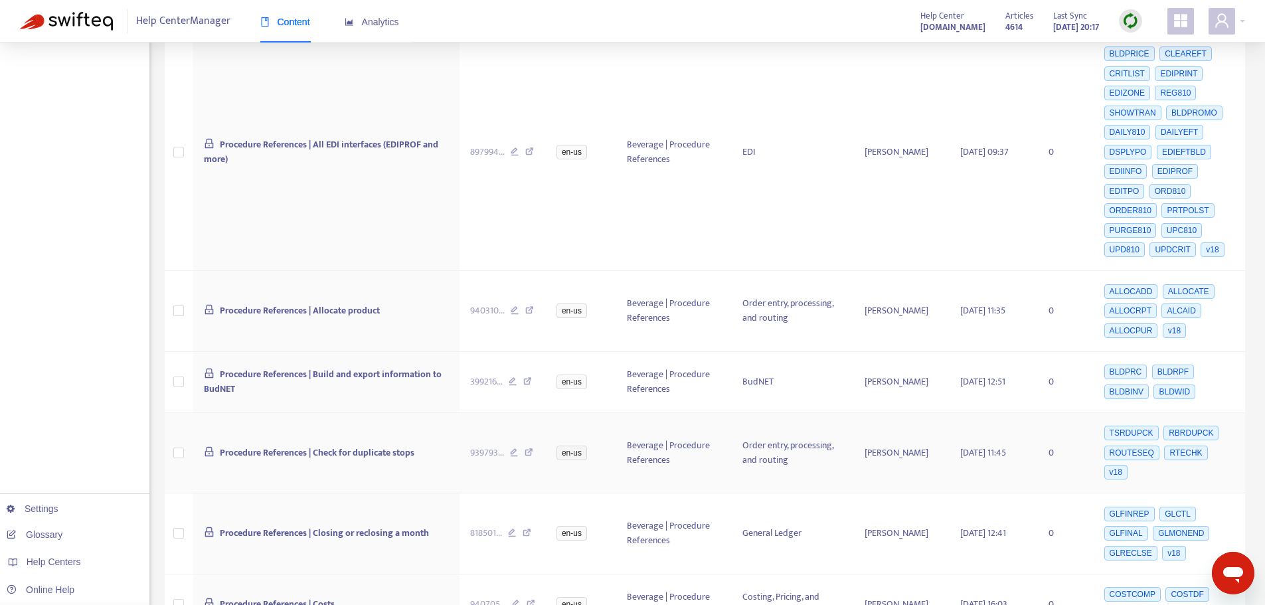
click at [532, 448] on icon at bounding box center [529, 454] width 9 height 12
click at [531, 377] on icon at bounding box center [527, 383] width 9 height 12
click at [527, 529] on icon at bounding box center [527, 535] width 9 height 12
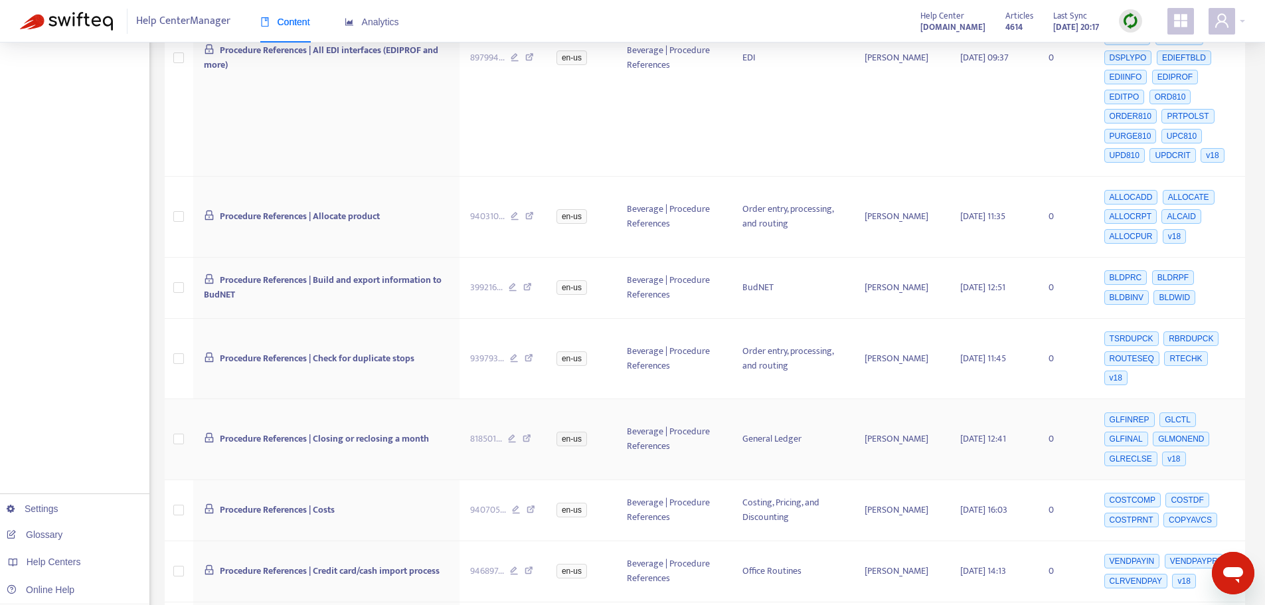
scroll to position [1594, 0]
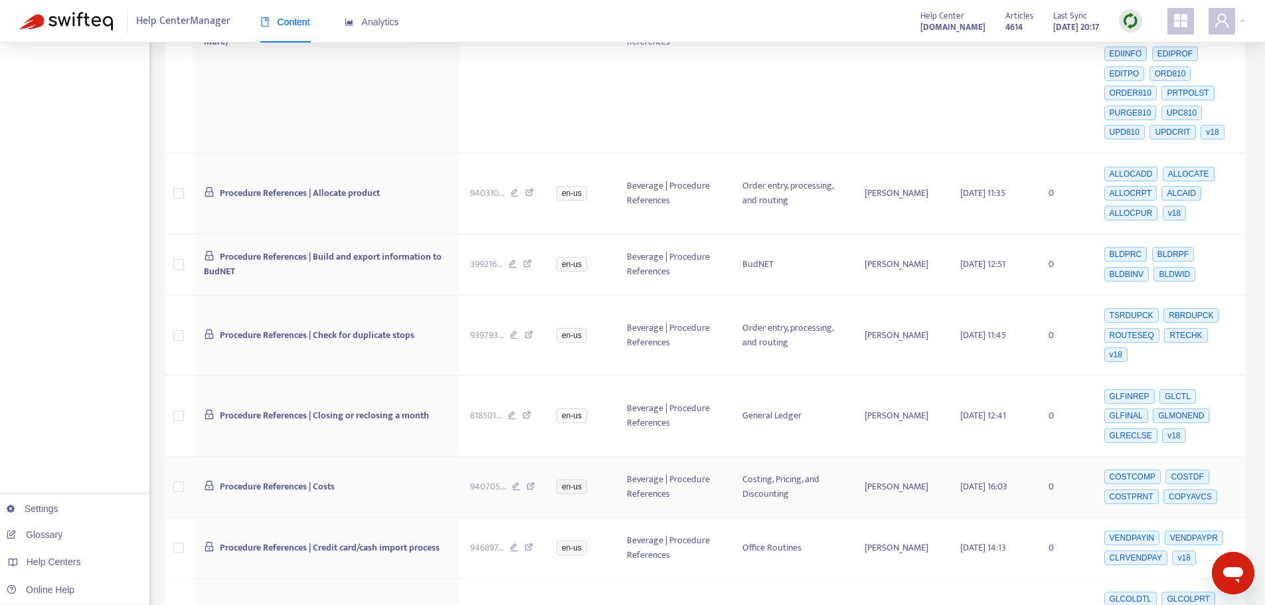
click at [534, 482] on icon at bounding box center [531, 488] width 9 height 12
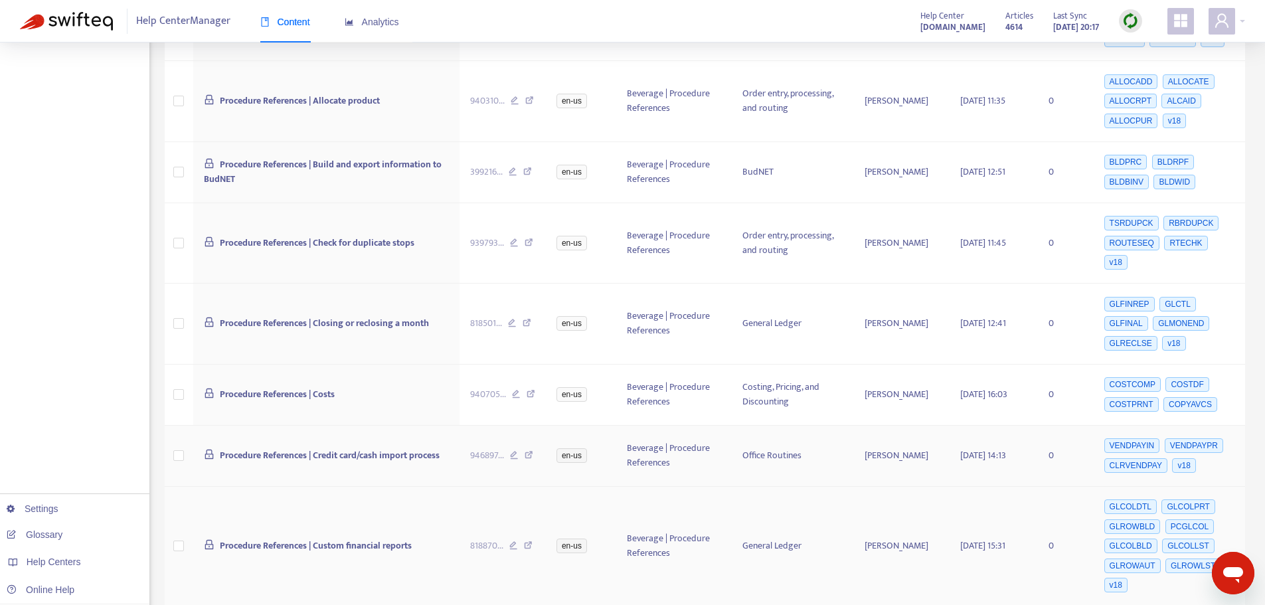
scroll to position [1727, 0]
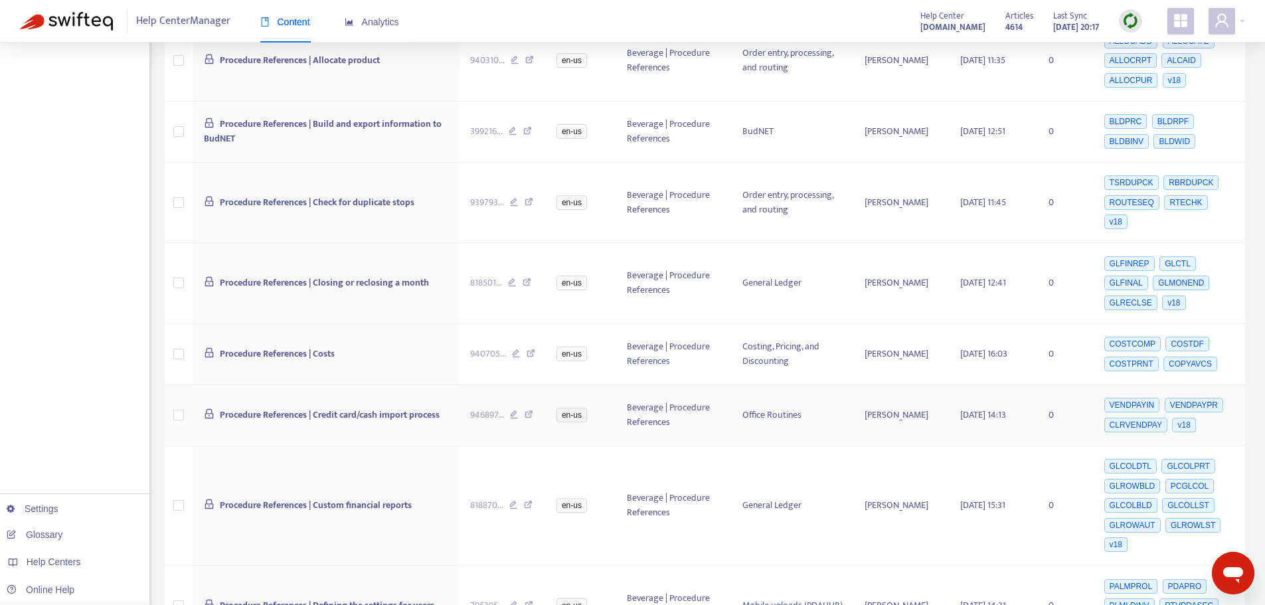
click at [533, 410] on icon at bounding box center [529, 416] width 9 height 12
click at [527, 501] on icon at bounding box center [528, 507] width 9 height 12
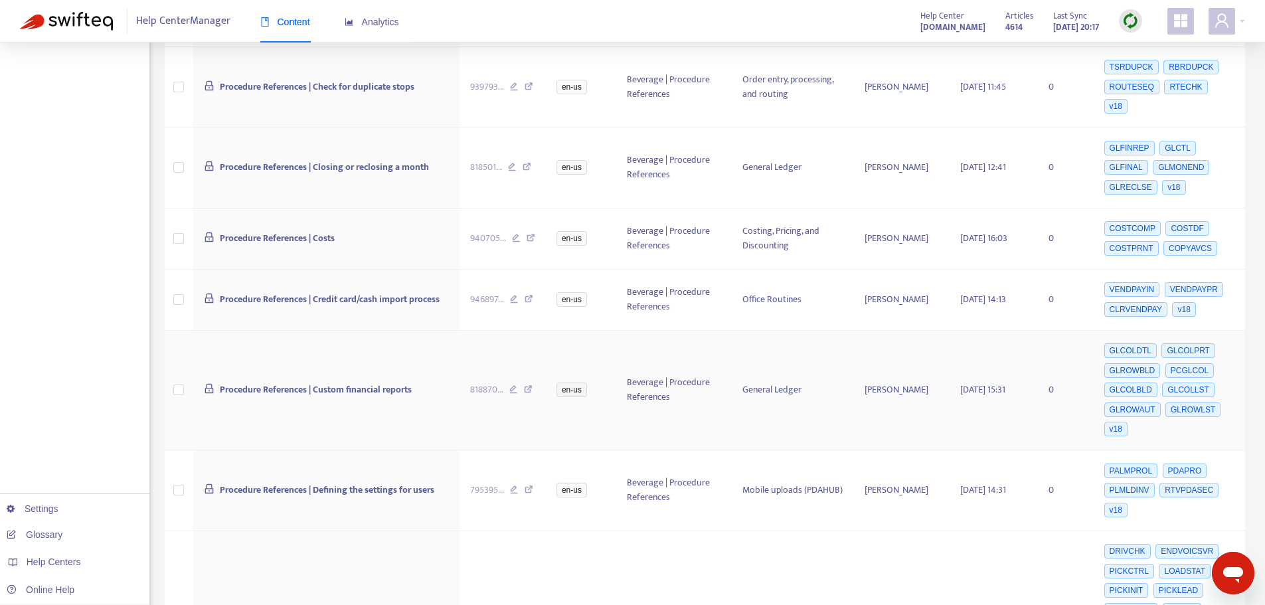
scroll to position [1859, 0]
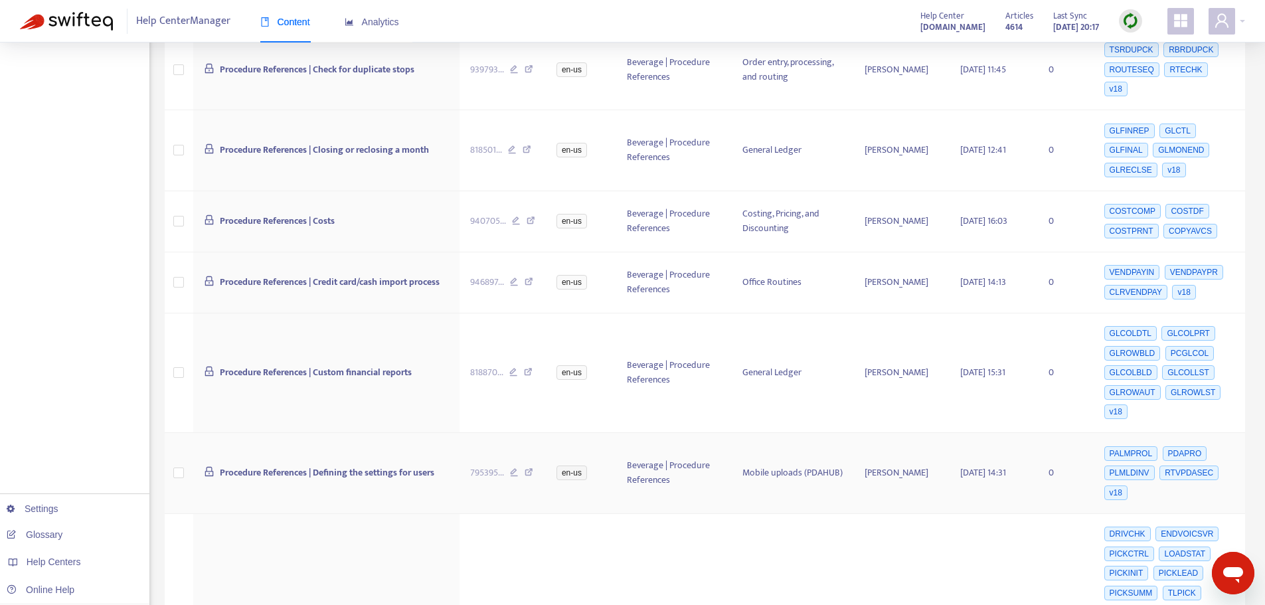
click at [533, 468] on icon at bounding box center [529, 474] width 9 height 12
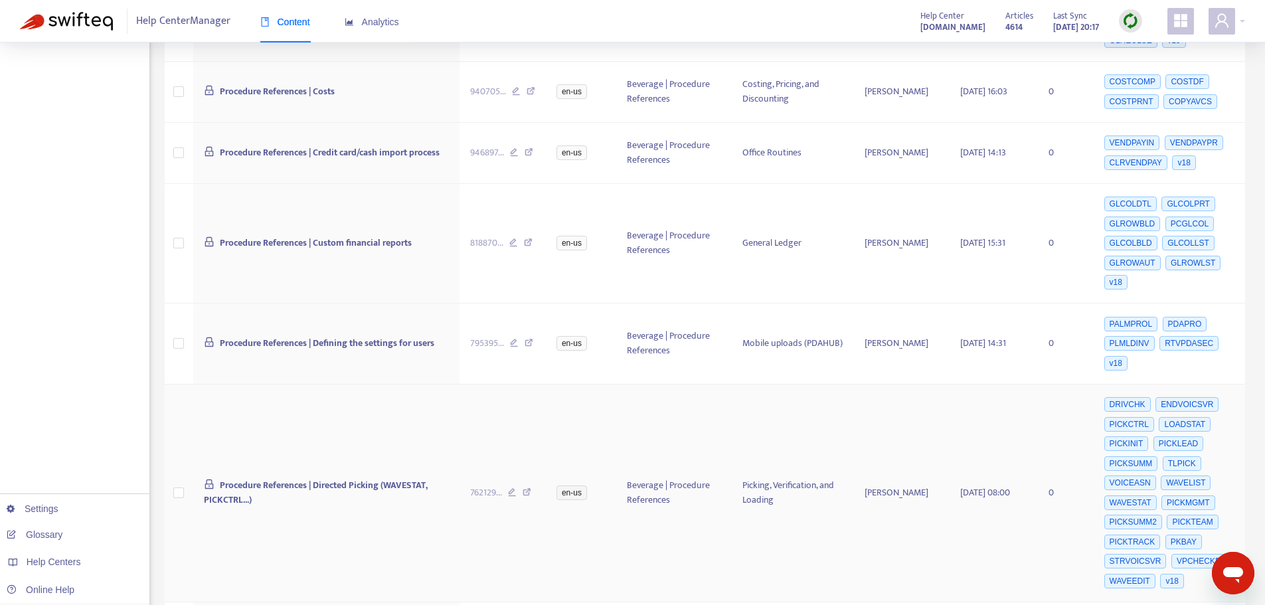
scroll to position [1992, 0]
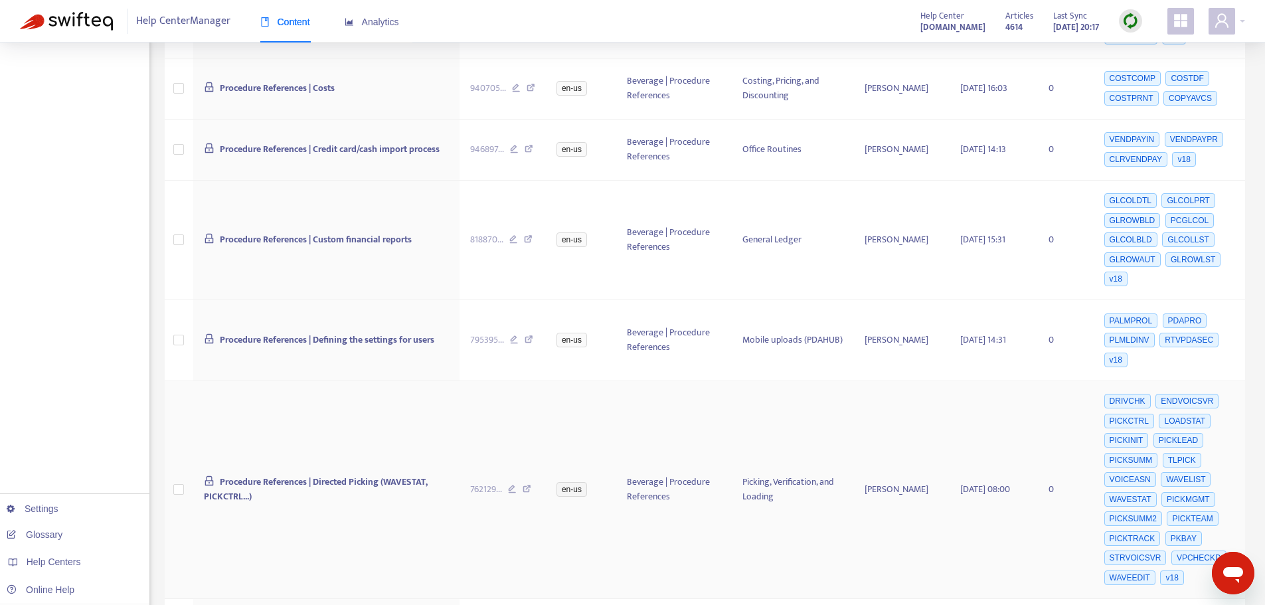
click at [531, 485] on icon at bounding box center [527, 491] width 9 height 12
click at [529, 485] on icon at bounding box center [527, 491] width 9 height 12
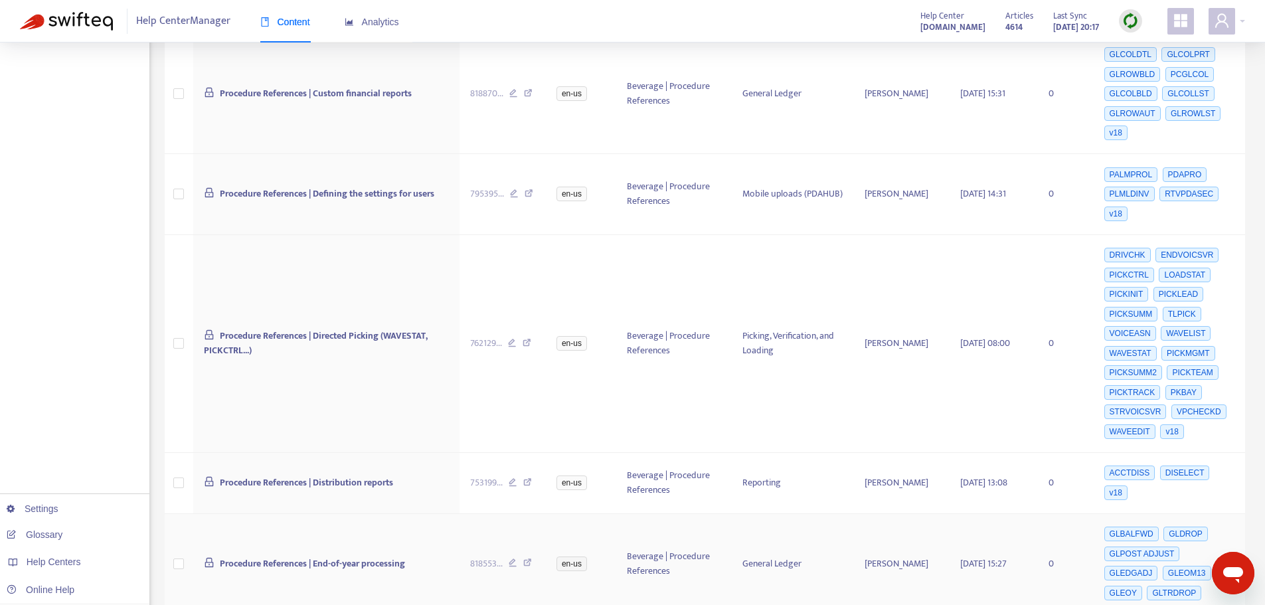
scroll to position [2191, 0]
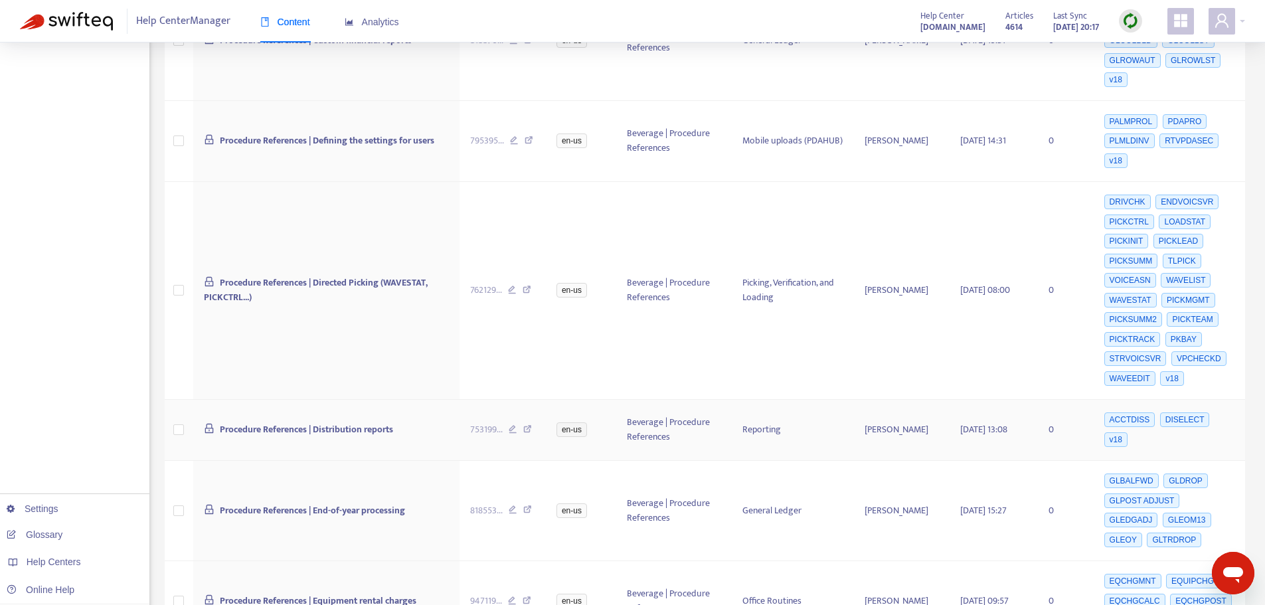
click at [531, 425] on icon at bounding box center [527, 431] width 9 height 12
click at [529, 425] on icon at bounding box center [527, 431] width 9 height 12
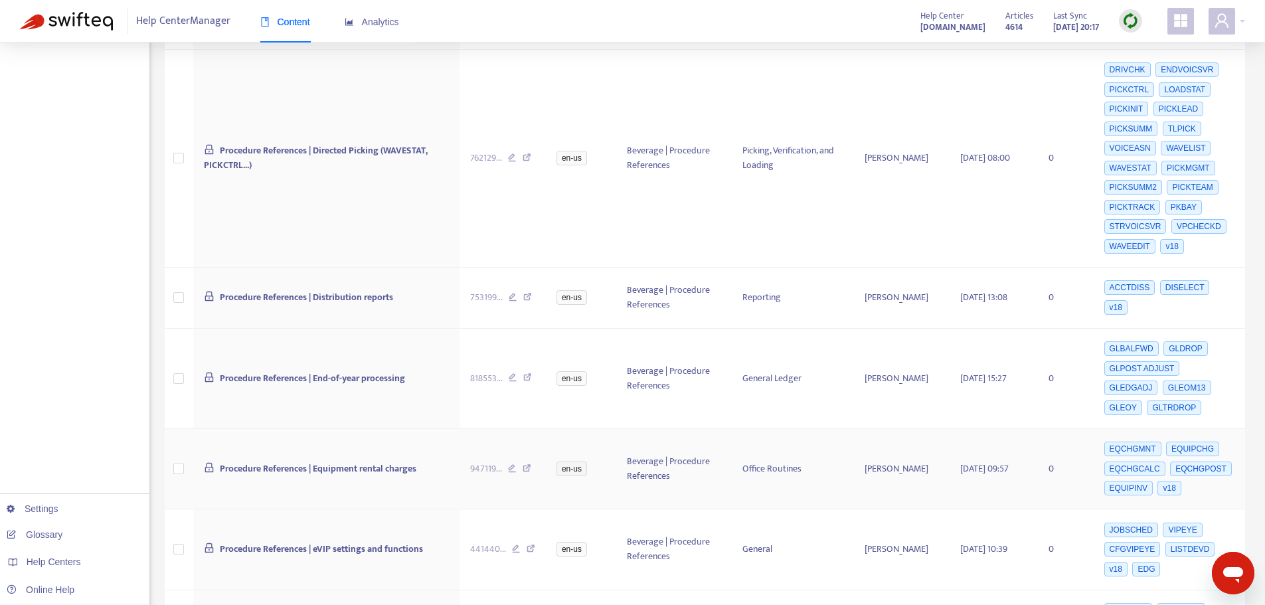
scroll to position [2391, 0]
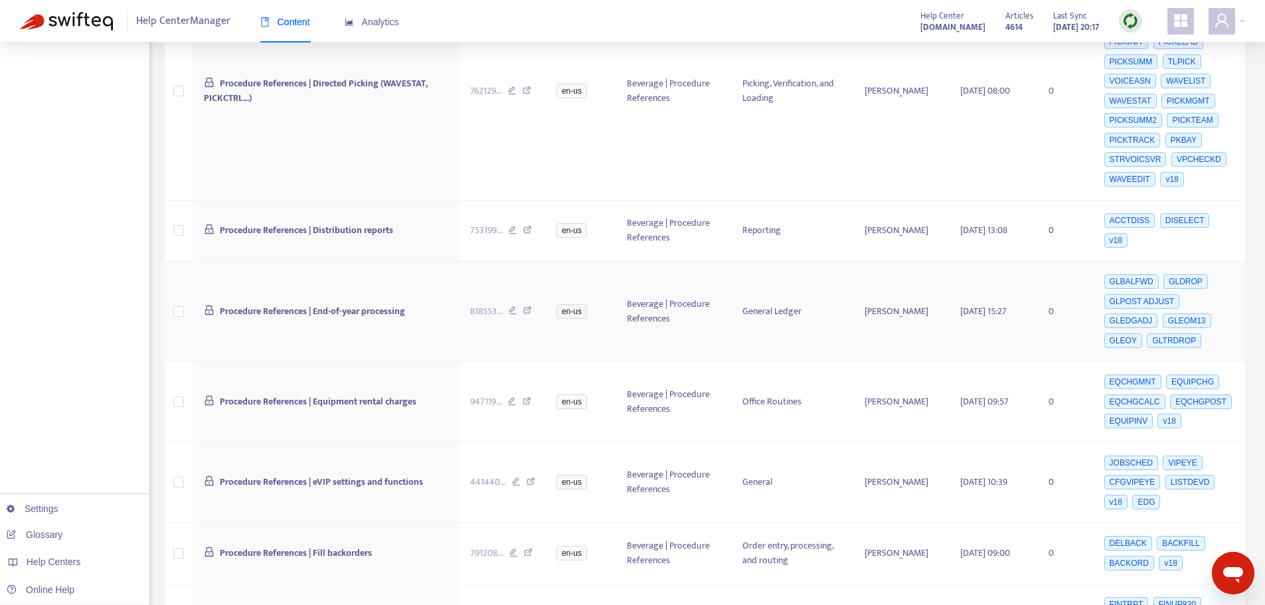
click at [528, 306] on icon at bounding box center [527, 312] width 9 height 12
click at [531, 397] on icon at bounding box center [527, 403] width 9 height 12
click at [534, 477] on icon at bounding box center [531, 483] width 9 height 12
click at [530, 549] on icon at bounding box center [528, 555] width 9 height 12
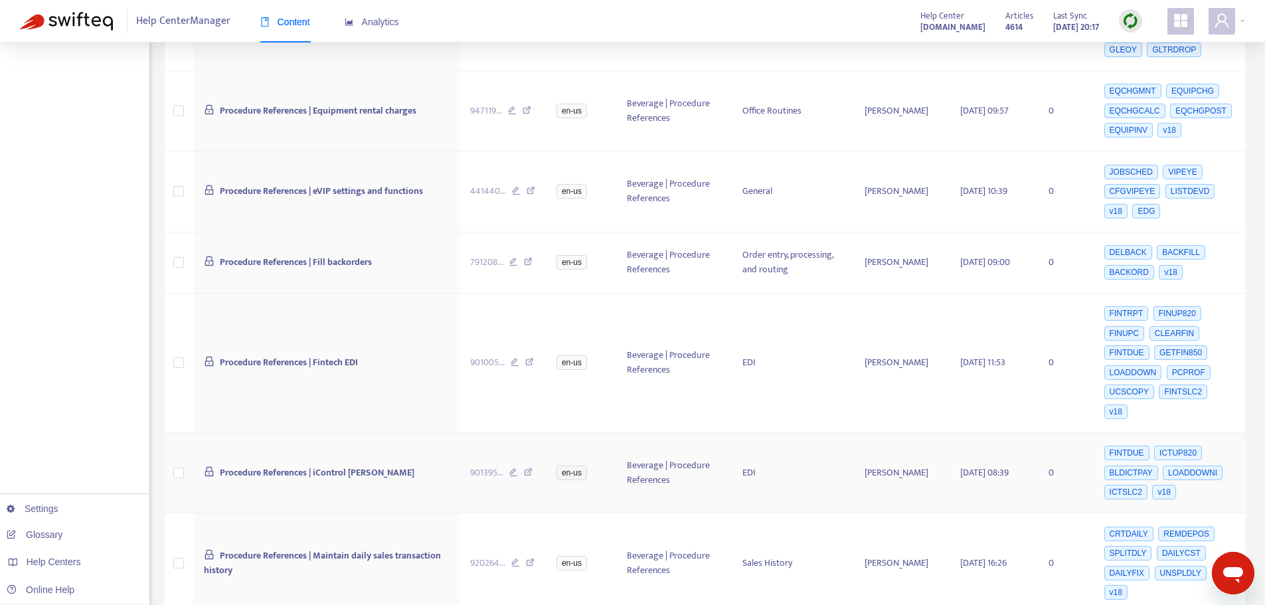
scroll to position [2723, 0]
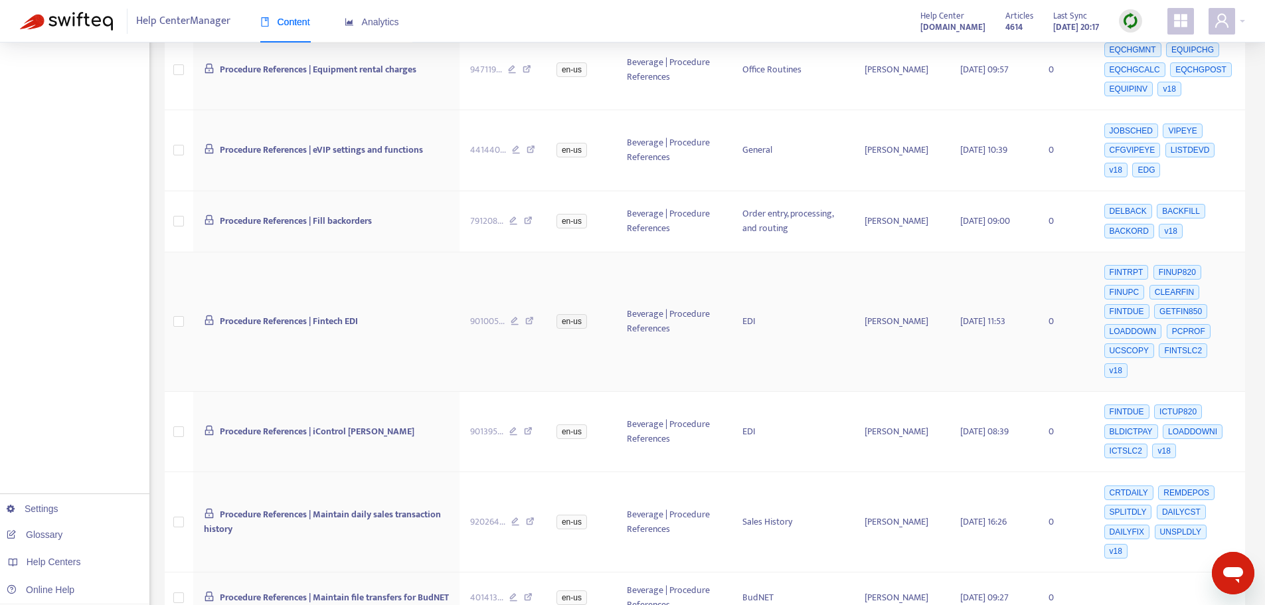
click at [533, 317] on icon at bounding box center [529, 323] width 9 height 12
click at [533, 427] on icon at bounding box center [528, 433] width 9 height 12
click at [532, 517] on icon at bounding box center [530, 523] width 9 height 12
click at [530, 317] on icon at bounding box center [529, 323] width 9 height 12
